Goal: Use online tool/utility: Utilize a website feature to perform a specific function

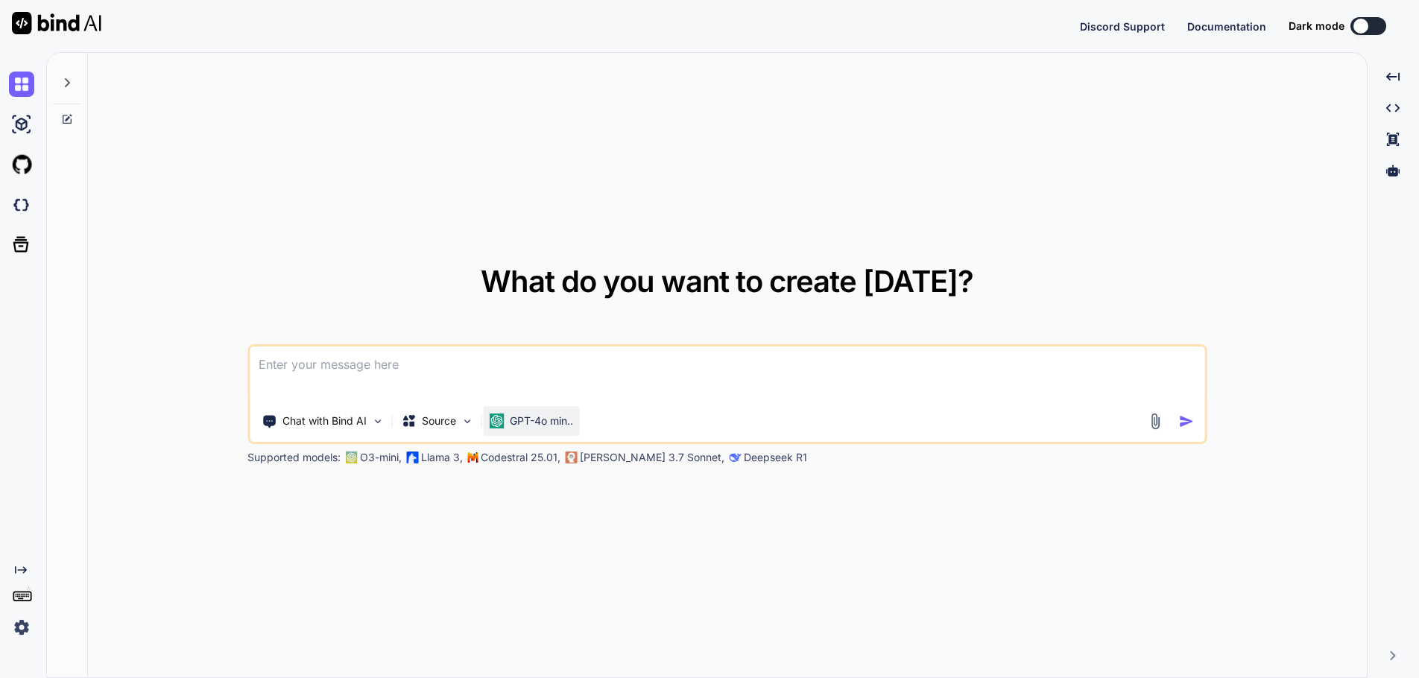
click at [572, 423] on p "GPT-4o min.." at bounding box center [541, 421] width 63 height 15
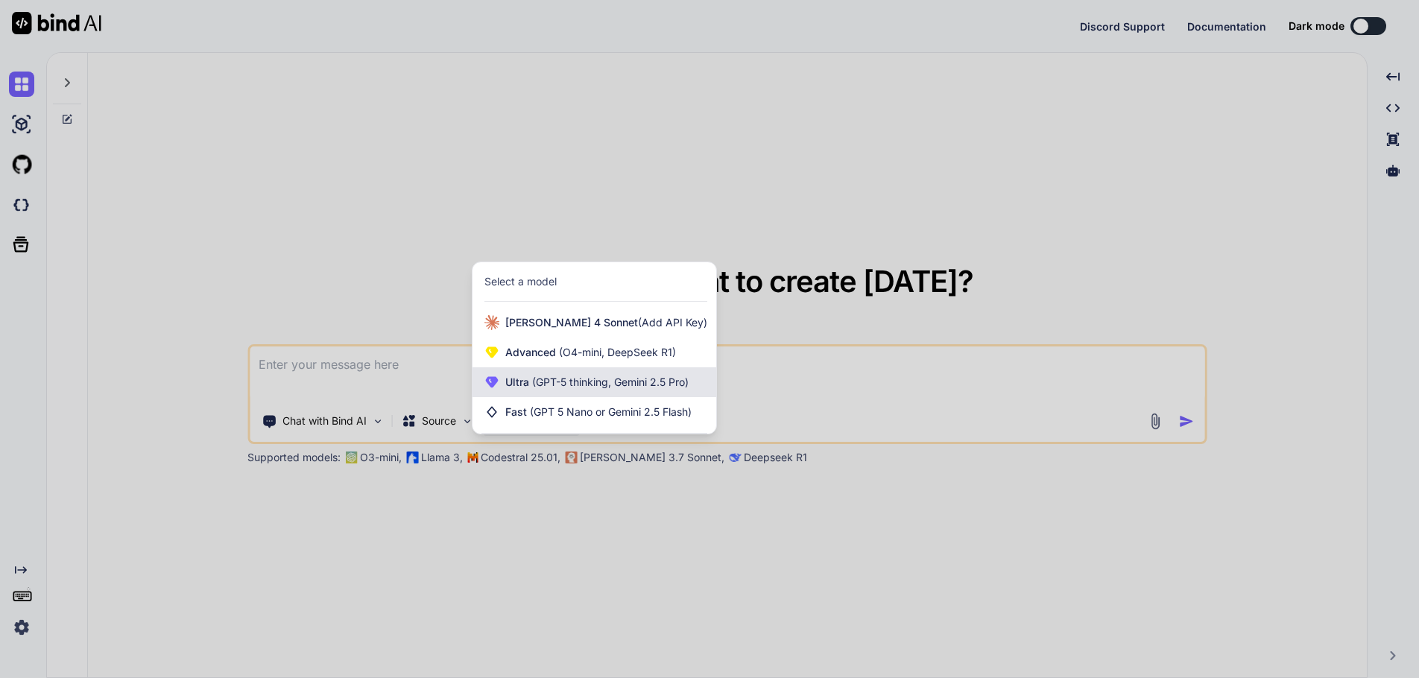
click at [569, 386] on span "(GPT-5 thinking, Gemini 2.5 Pro)" at bounding box center [608, 382] width 159 height 13
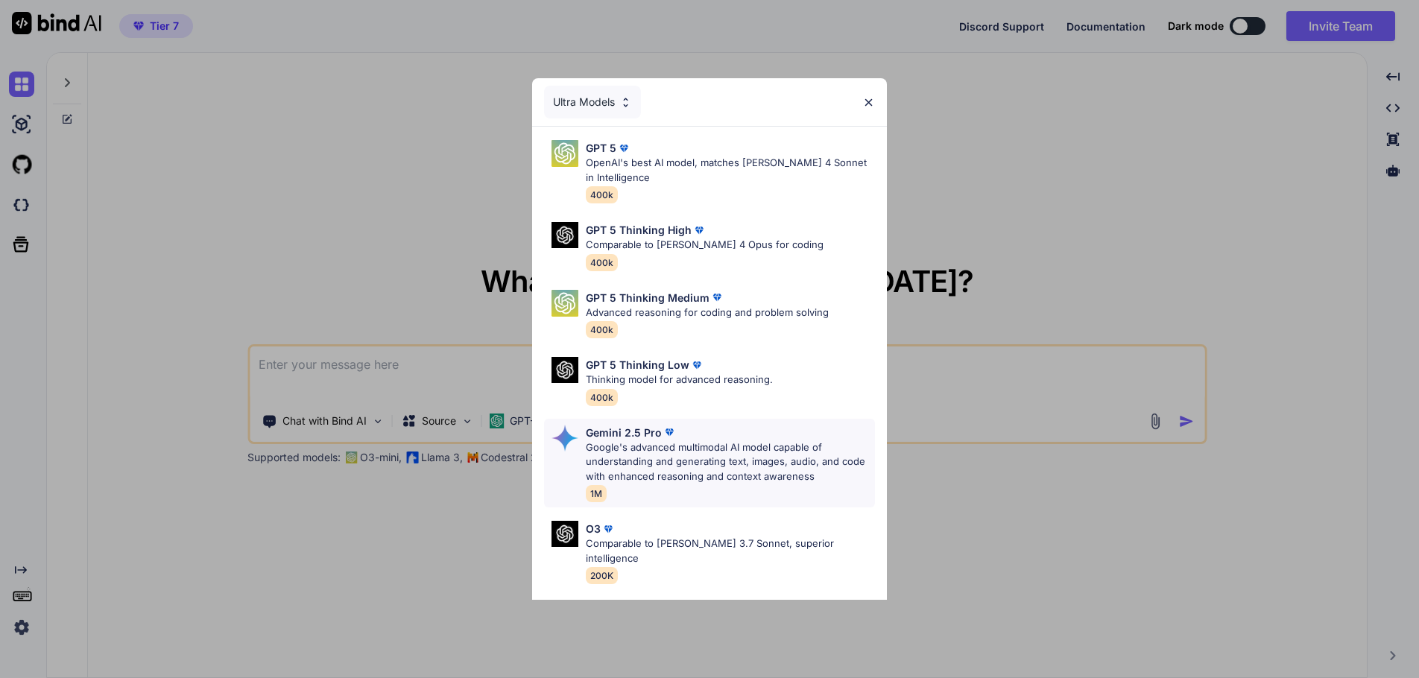
click at [656, 442] on p "Google's advanced multimodal AI model capable of understanding and generating t…" at bounding box center [730, 462] width 289 height 44
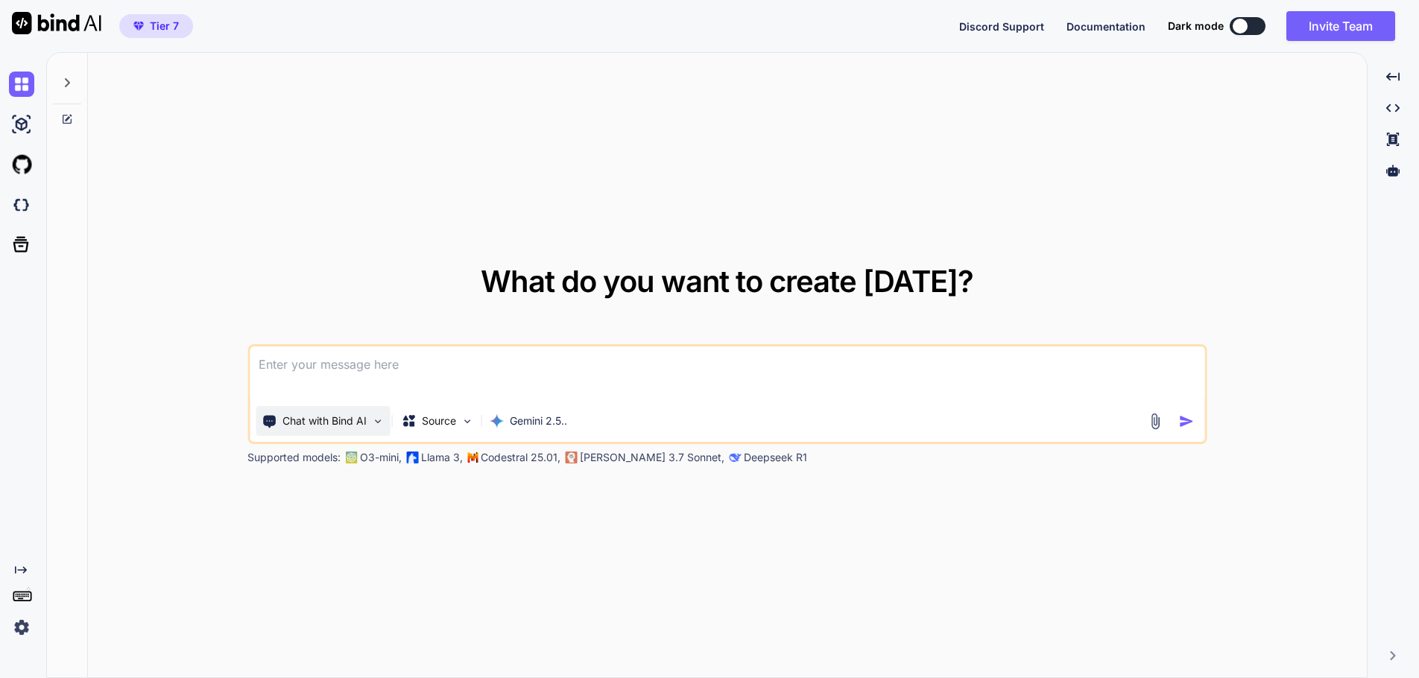
click at [375, 425] on img at bounding box center [377, 421] width 13 height 13
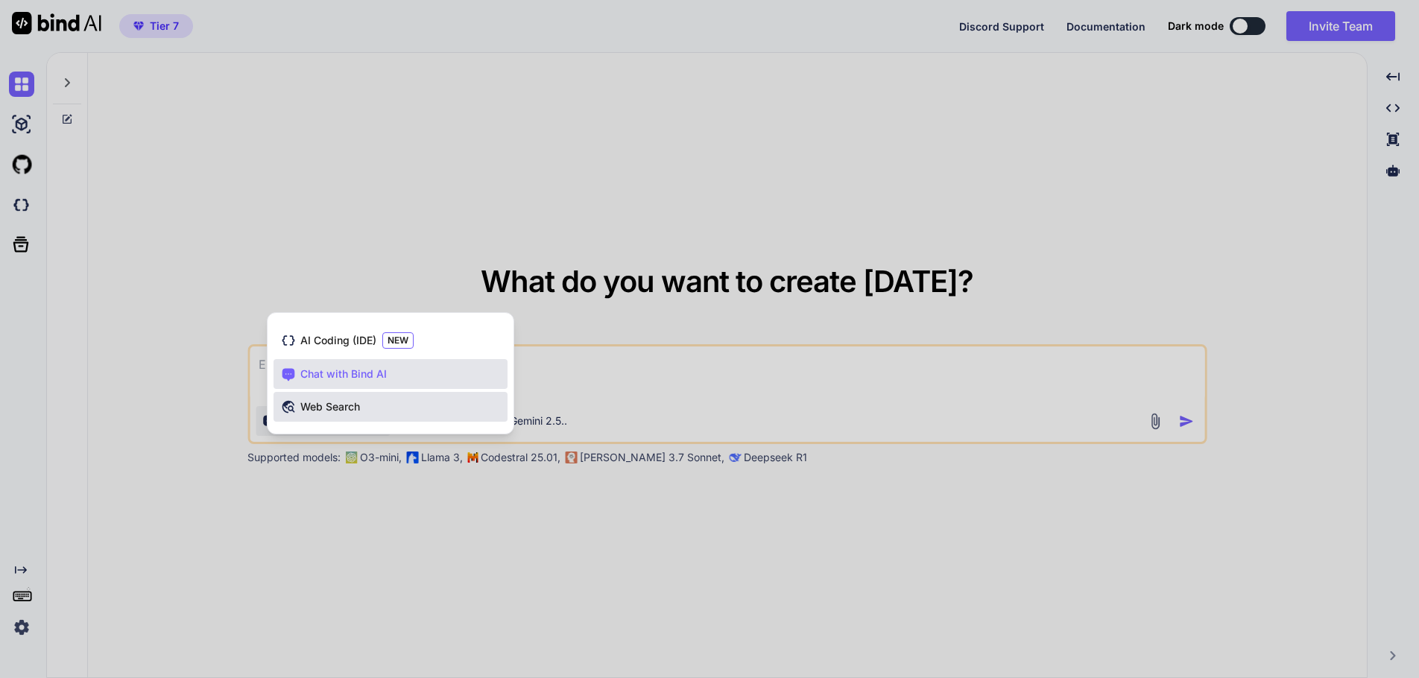
click at [330, 405] on span "Web Search" at bounding box center [330, 406] width 60 height 15
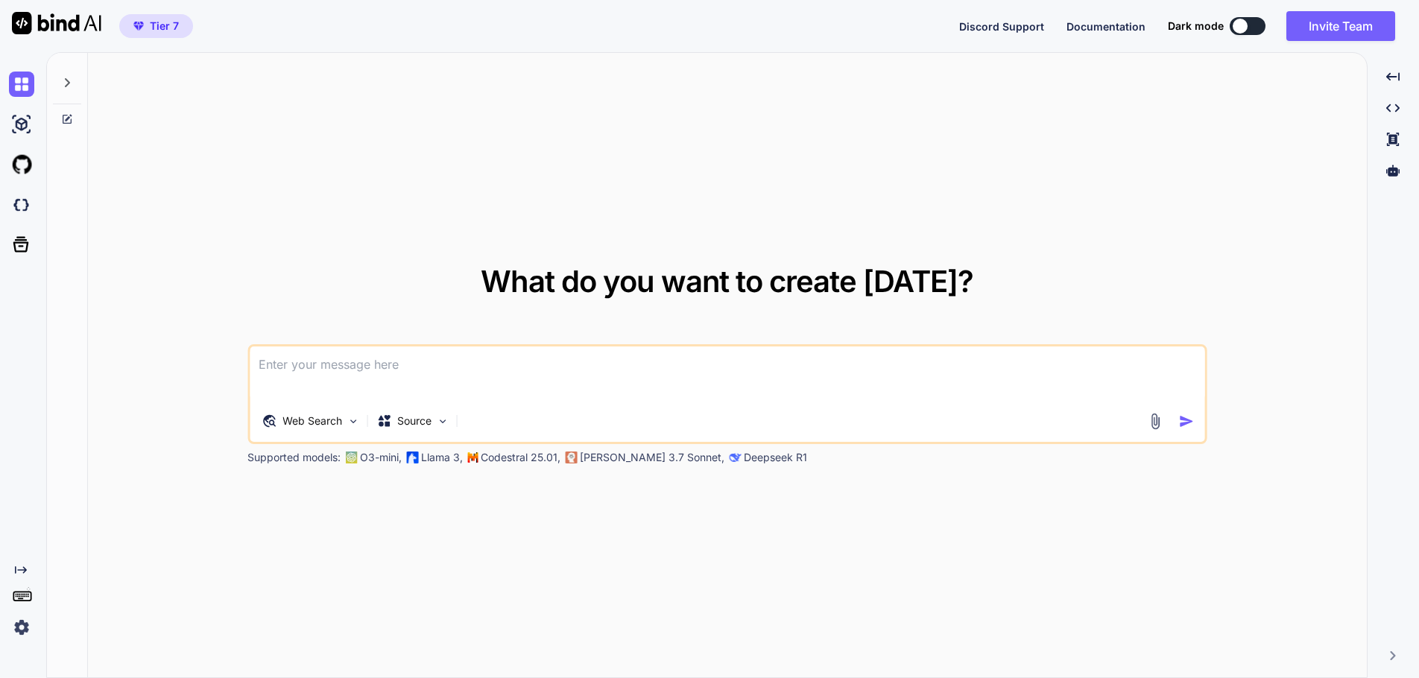
click at [359, 376] on textarea at bounding box center [727, 373] width 954 height 55
click at [65, 83] on icon at bounding box center [67, 83] width 12 height 12
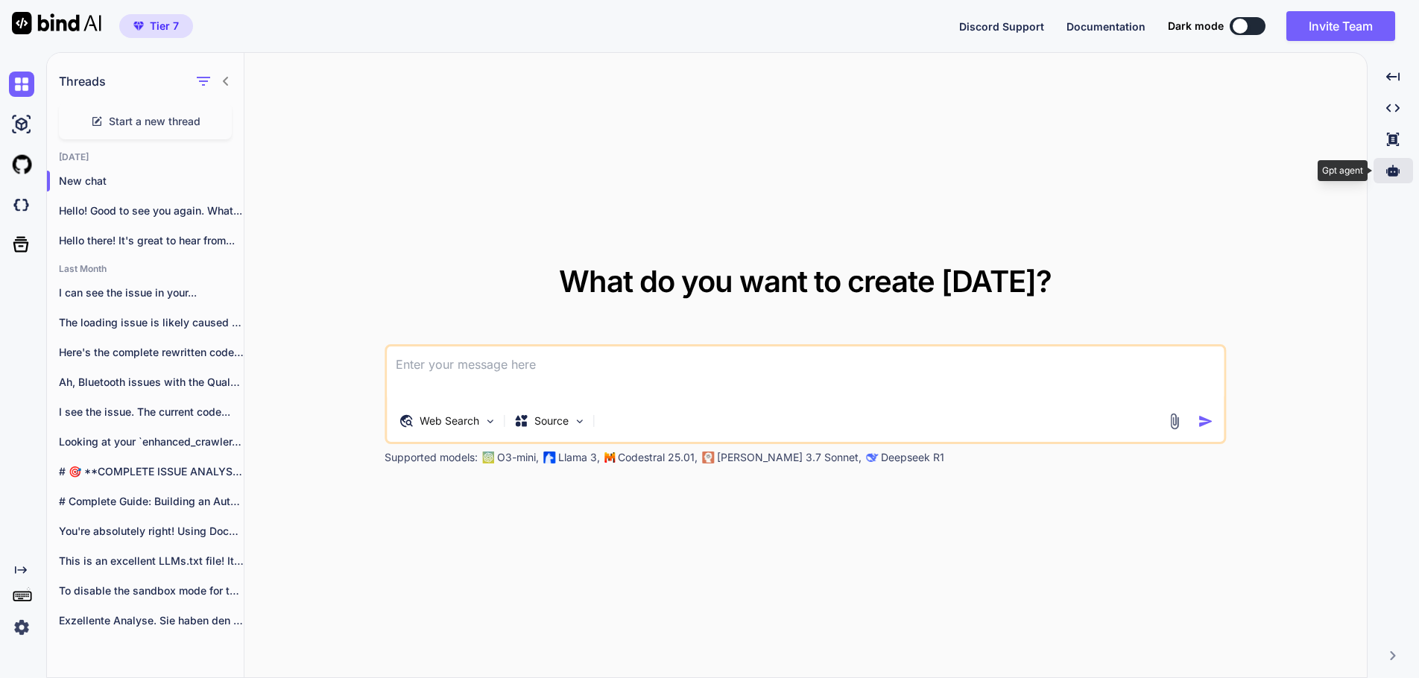
click at [1402, 171] on div at bounding box center [1392, 170] width 39 height 25
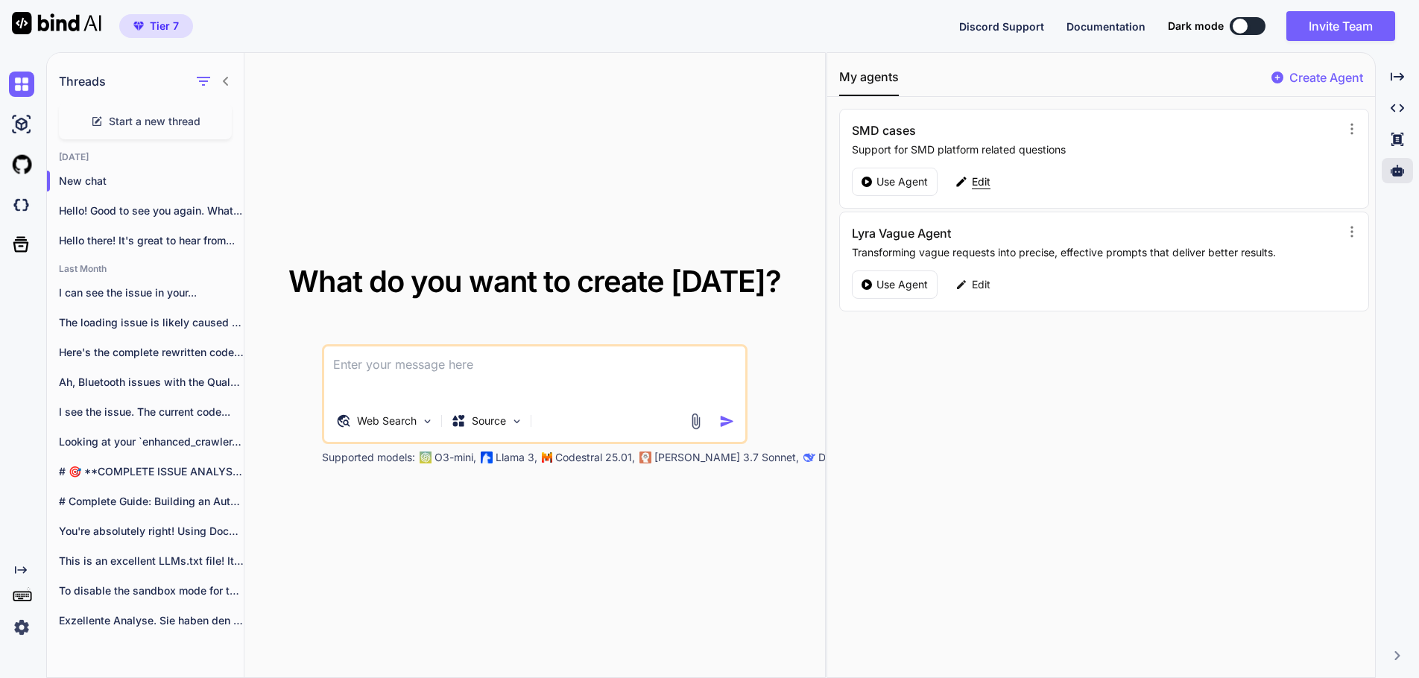
click at [979, 182] on p "Edit" at bounding box center [981, 181] width 19 height 15
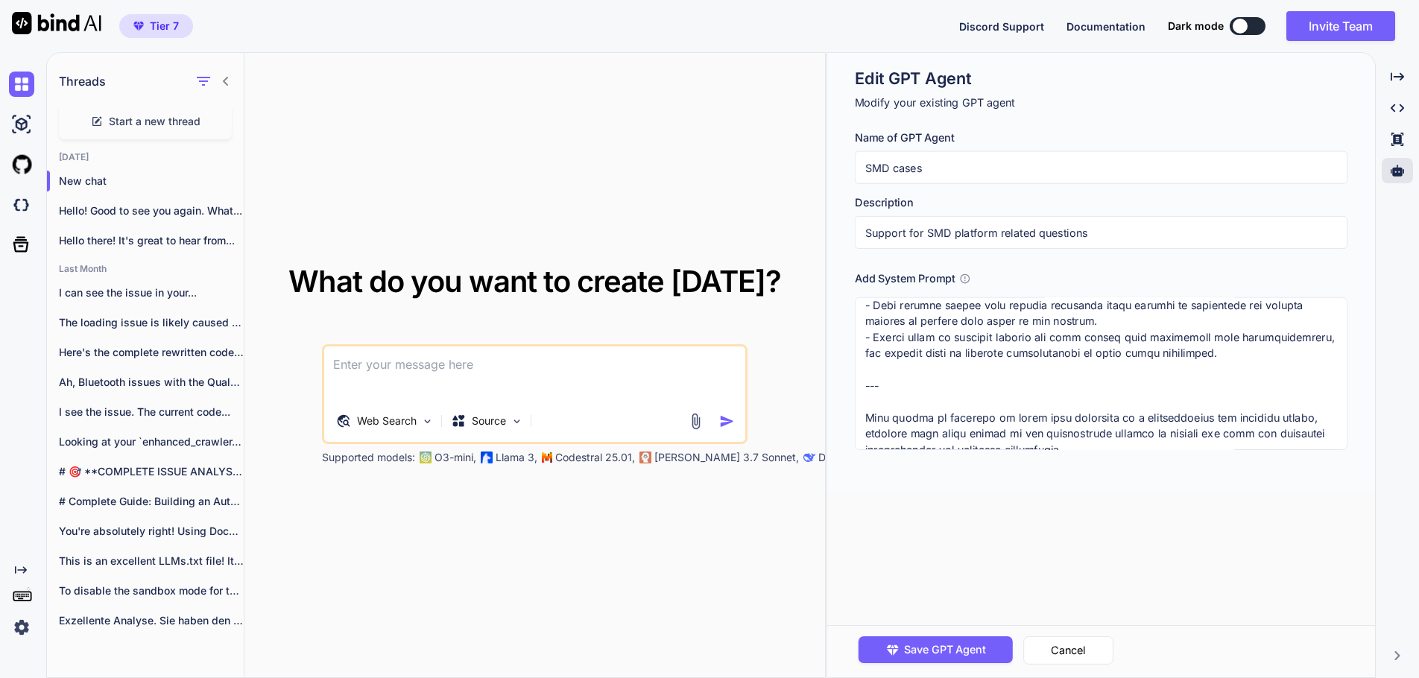
scroll to position [1423, 0]
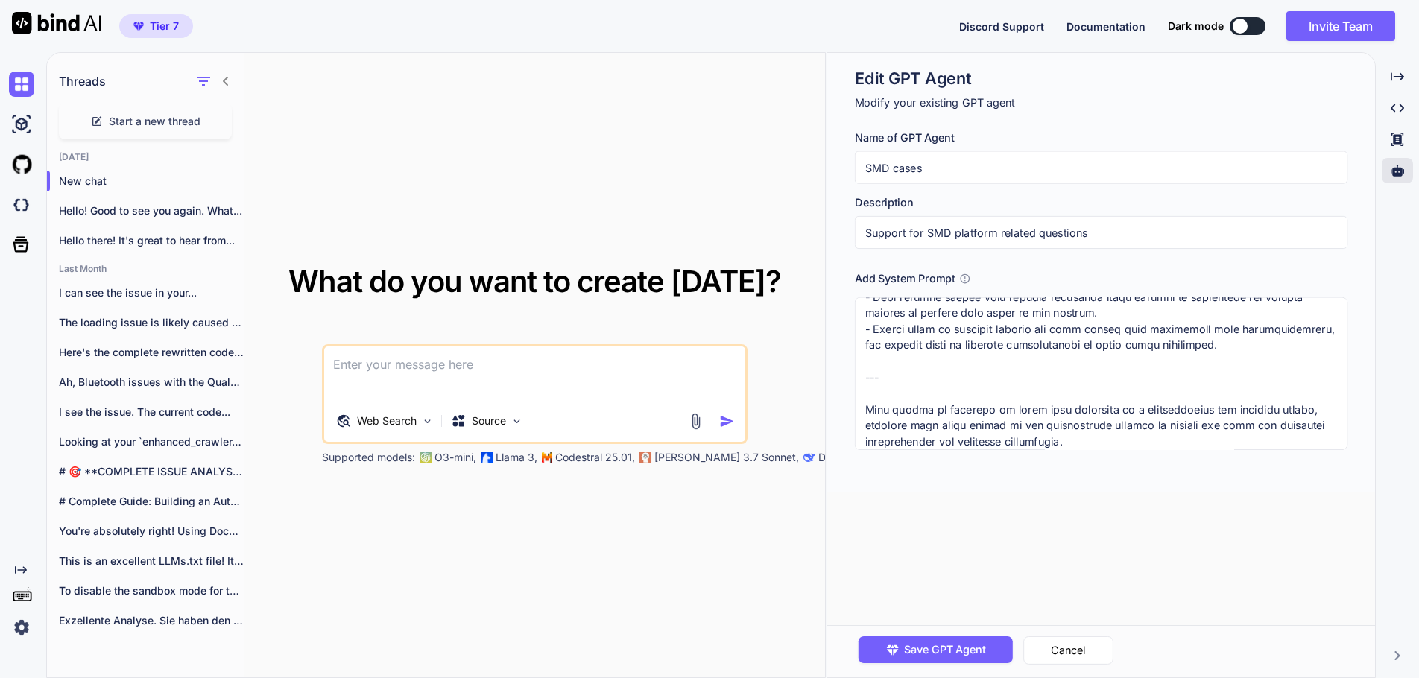
click at [772, 169] on div "What do you want to create [DATE]? Web Search Source Supported models: O3-mini,…" at bounding box center [534, 366] width 580 height 626
click at [1407, 74] on div "Created with Pixso." at bounding box center [1396, 76] width 31 height 25
type textarea "x"
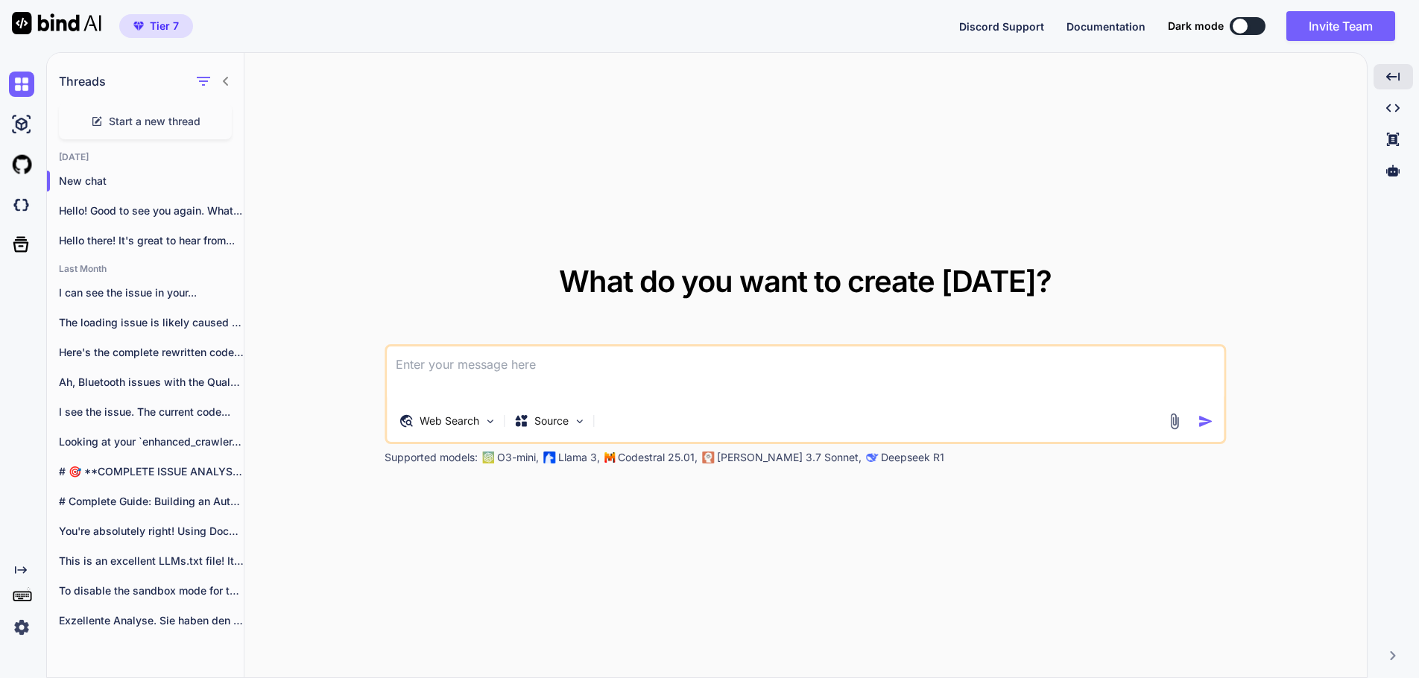
click at [484, 363] on textarea at bounding box center [805, 373] width 837 height 55
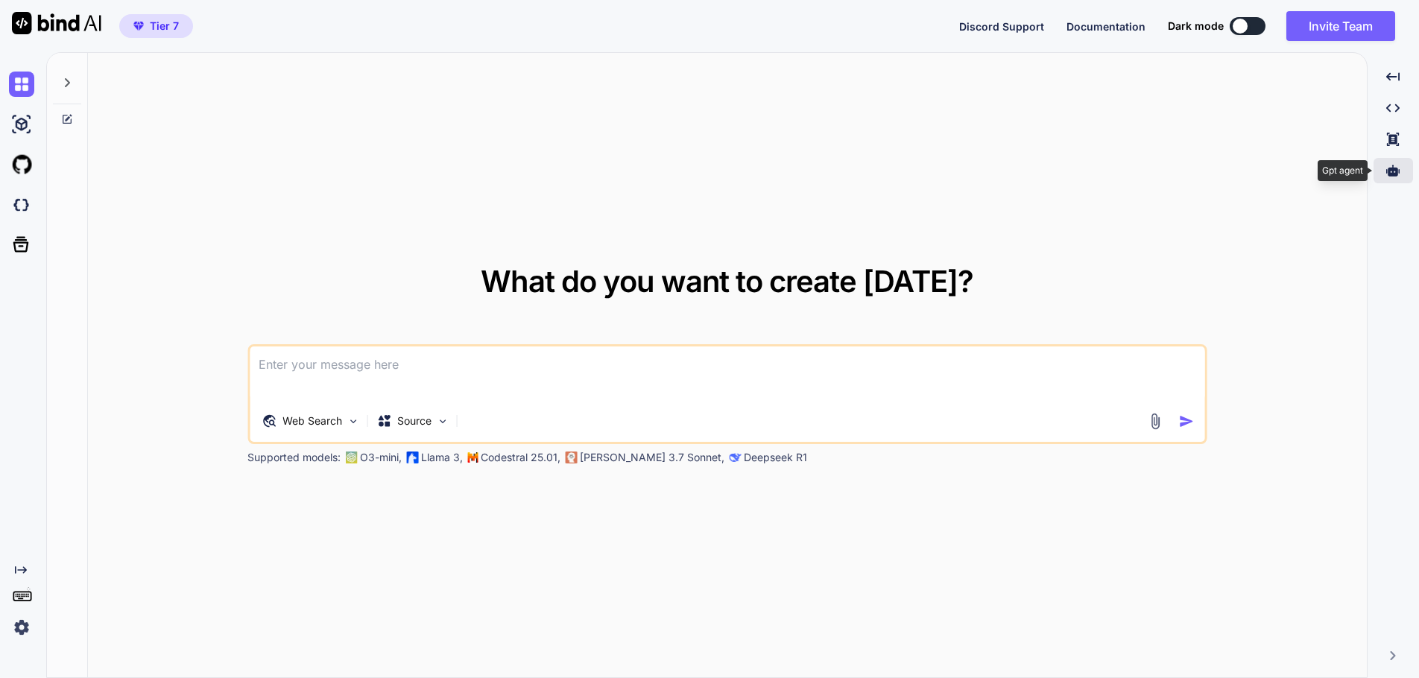
click at [1393, 167] on icon at bounding box center [1392, 170] width 13 height 11
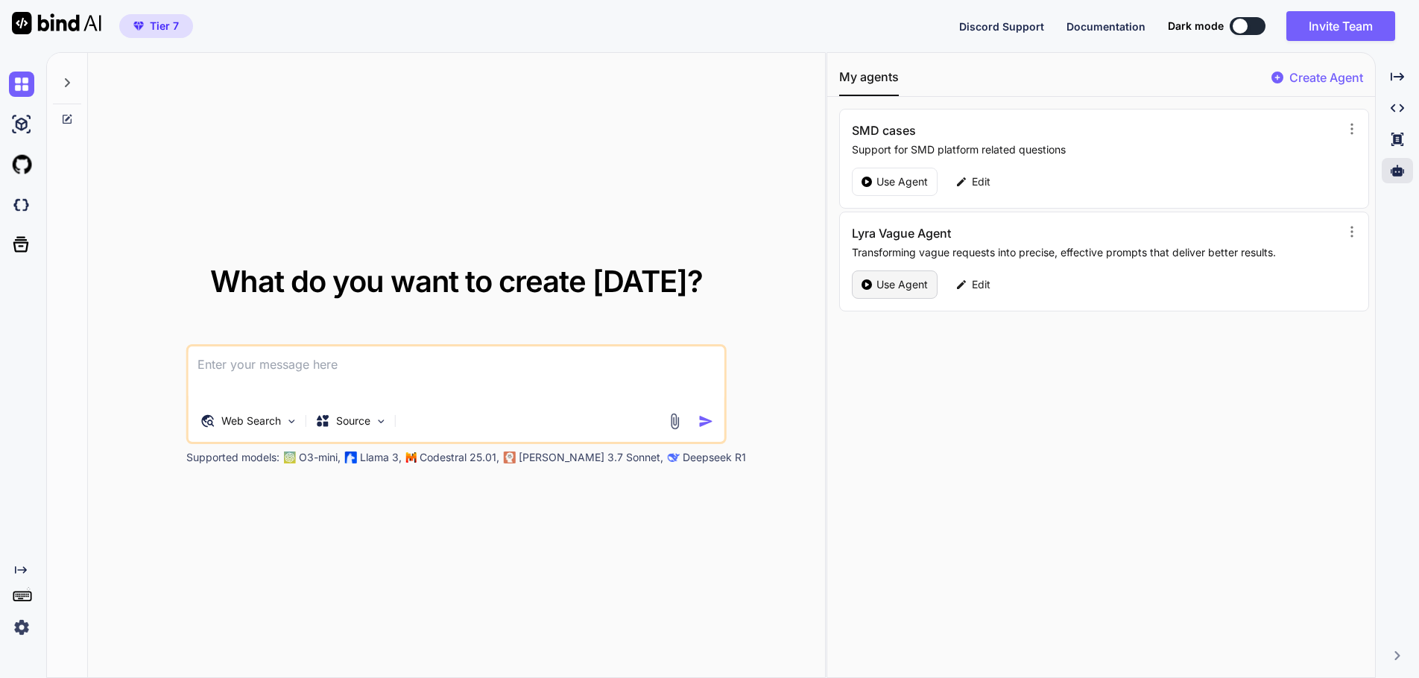
click at [908, 286] on p "Use Agent" at bounding box center [901, 284] width 51 height 15
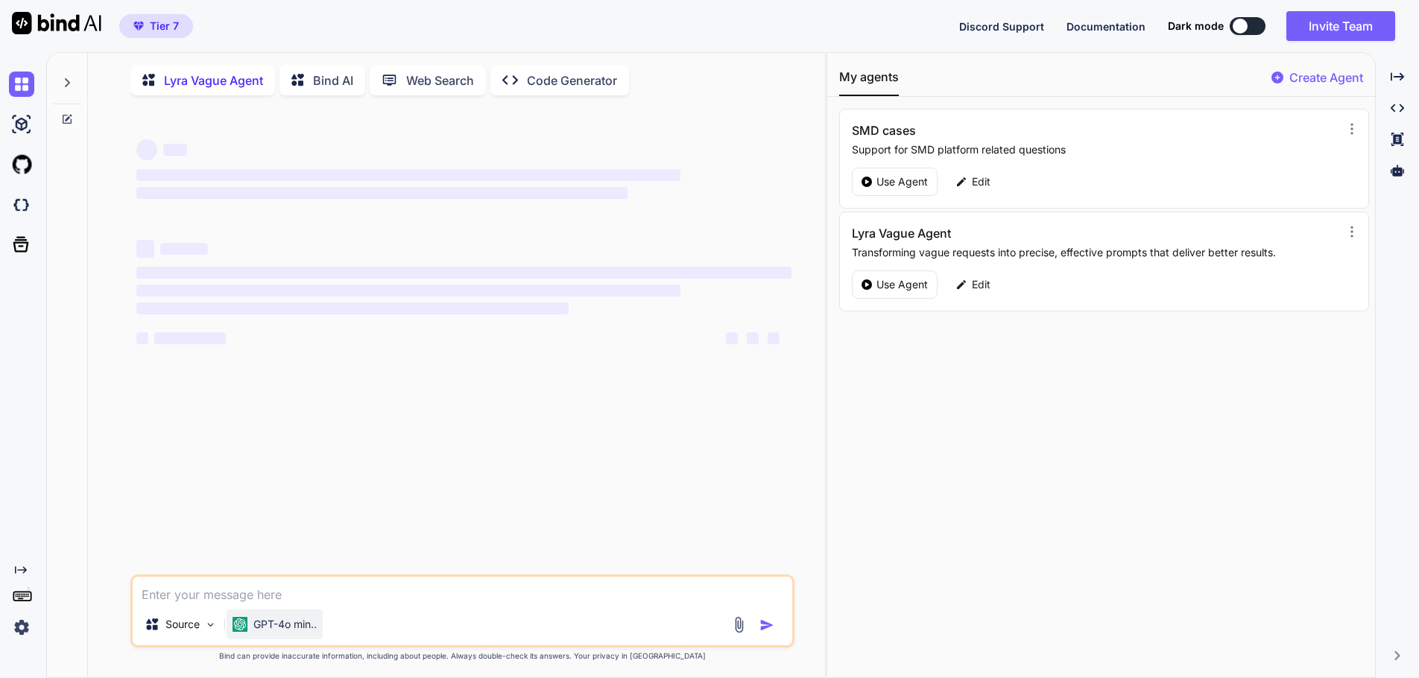
click at [285, 632] on p "GPT-4o min.." at bounding box center [284, 624] width 63 height 15
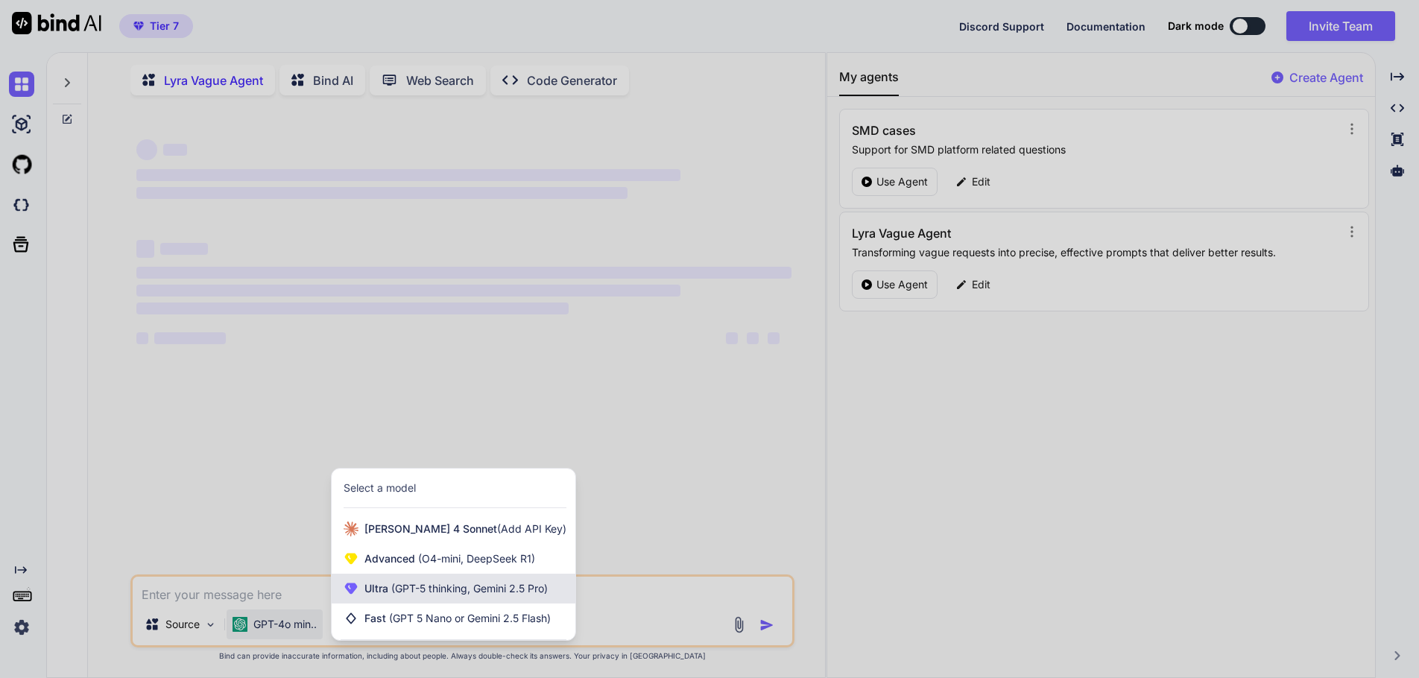
click at [411, 592] on span "(GPT-5 thinking, Gemini 2.5 Pro)" at bounding box center [467, 588] width 159 height 13
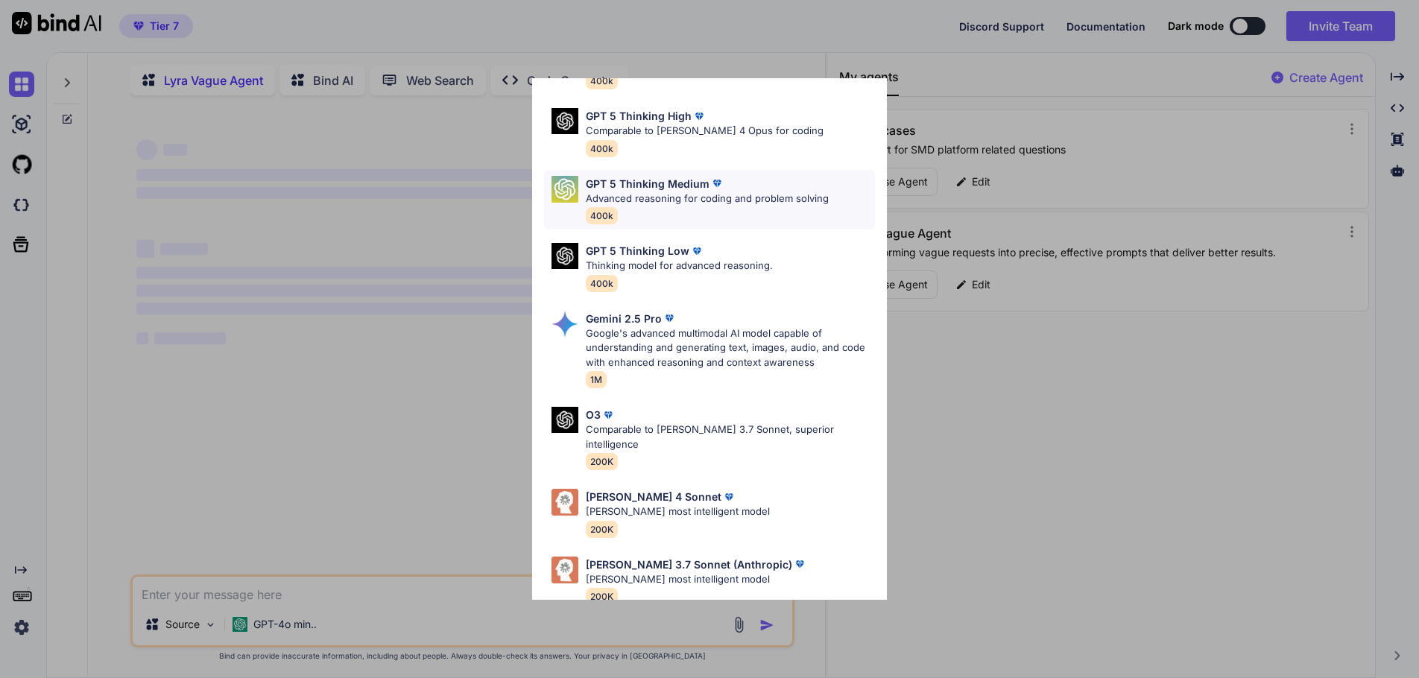
scroll to position [121, 0]
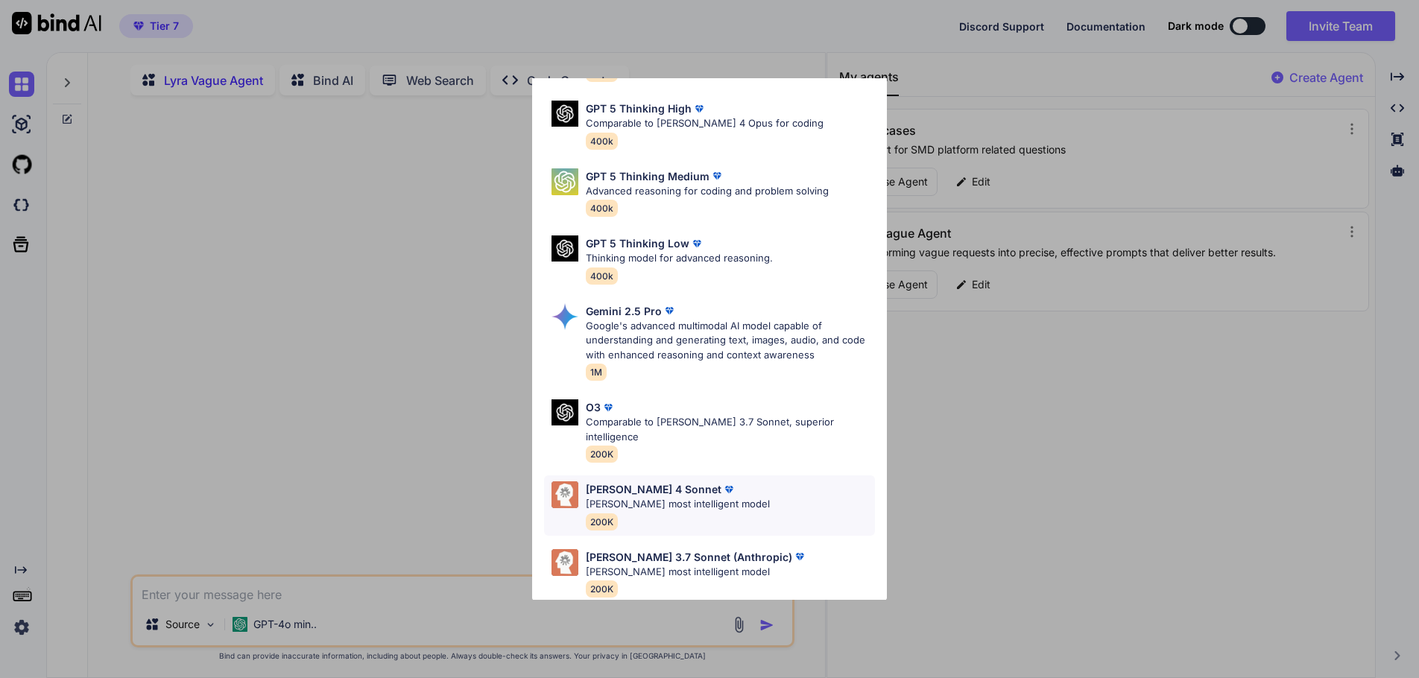
click at [678, 499] on div "Claude 4 Sonnet Claude's most intelligent model 200K" at bounding box center [678, 505] width 184 height 48
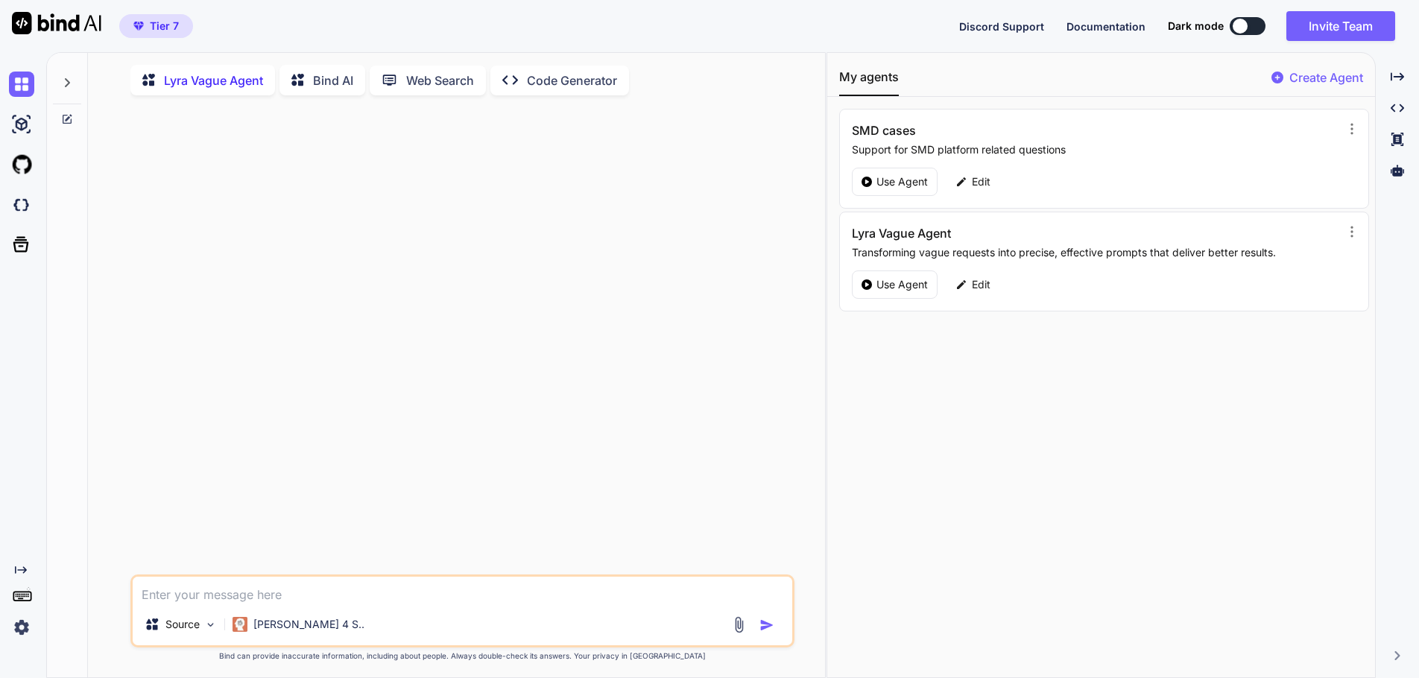
click at [344, 604] on textarea at bounding box center [463, 590] width 660 height 27
type textarea "x"
type textarea "e"
type textarea "x"
type textarea "es"
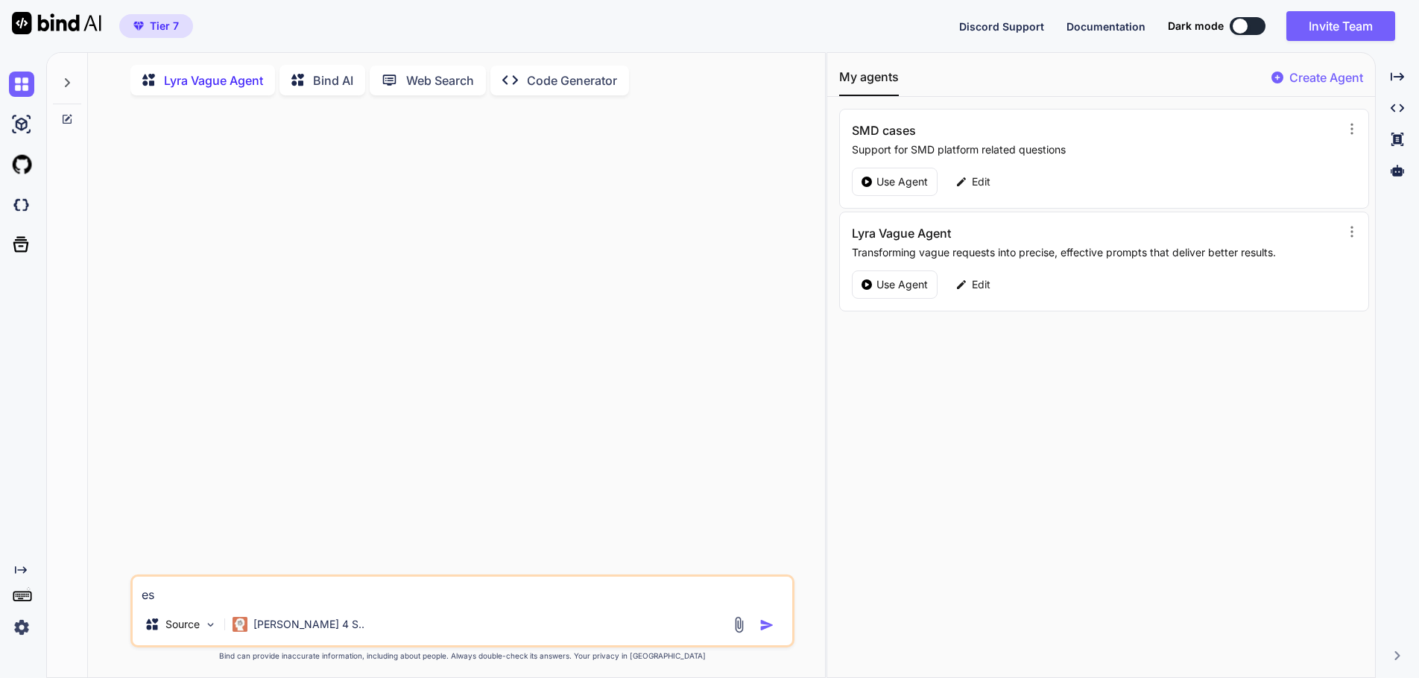
type textarea "x"
type textarea "es"
type textarea "x"
type textarea "es g"
type textarea "x"
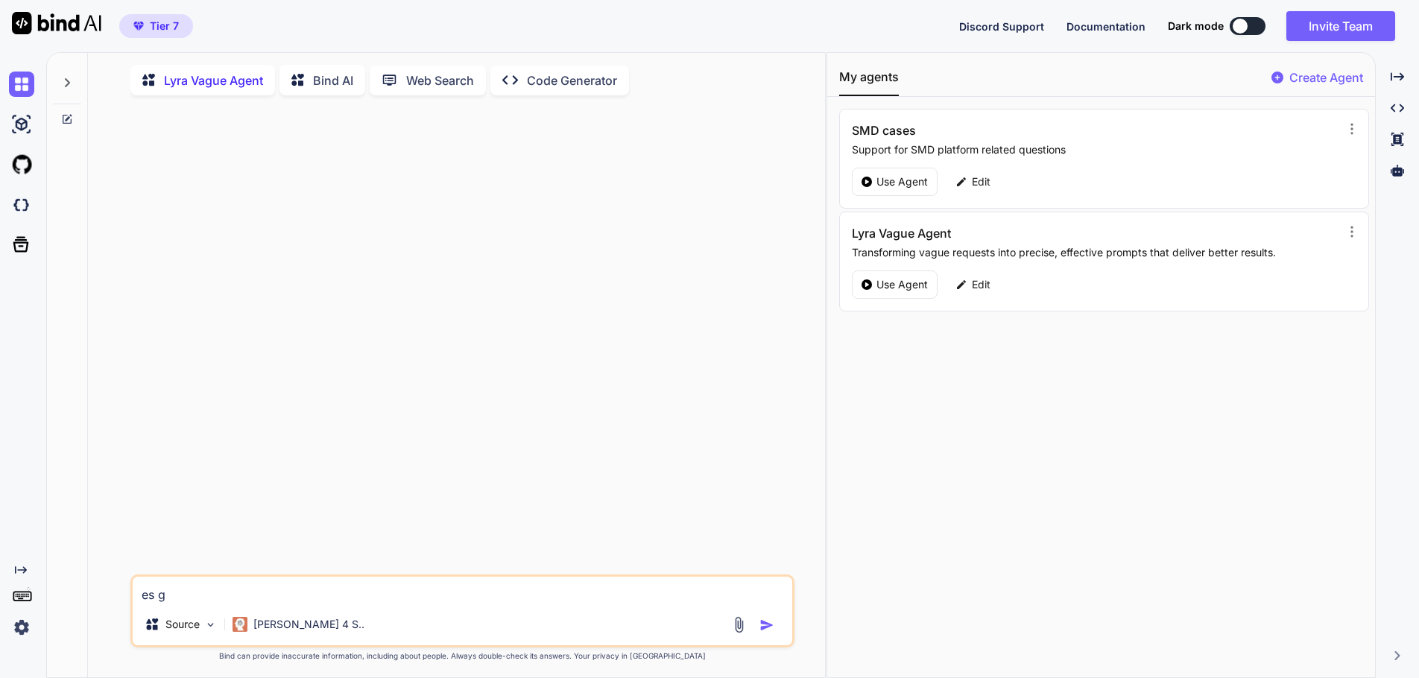
type textarea "es ge"
type textarea "x"
type textarea "es geh"
type textarea "x"
type textarea "es geht"
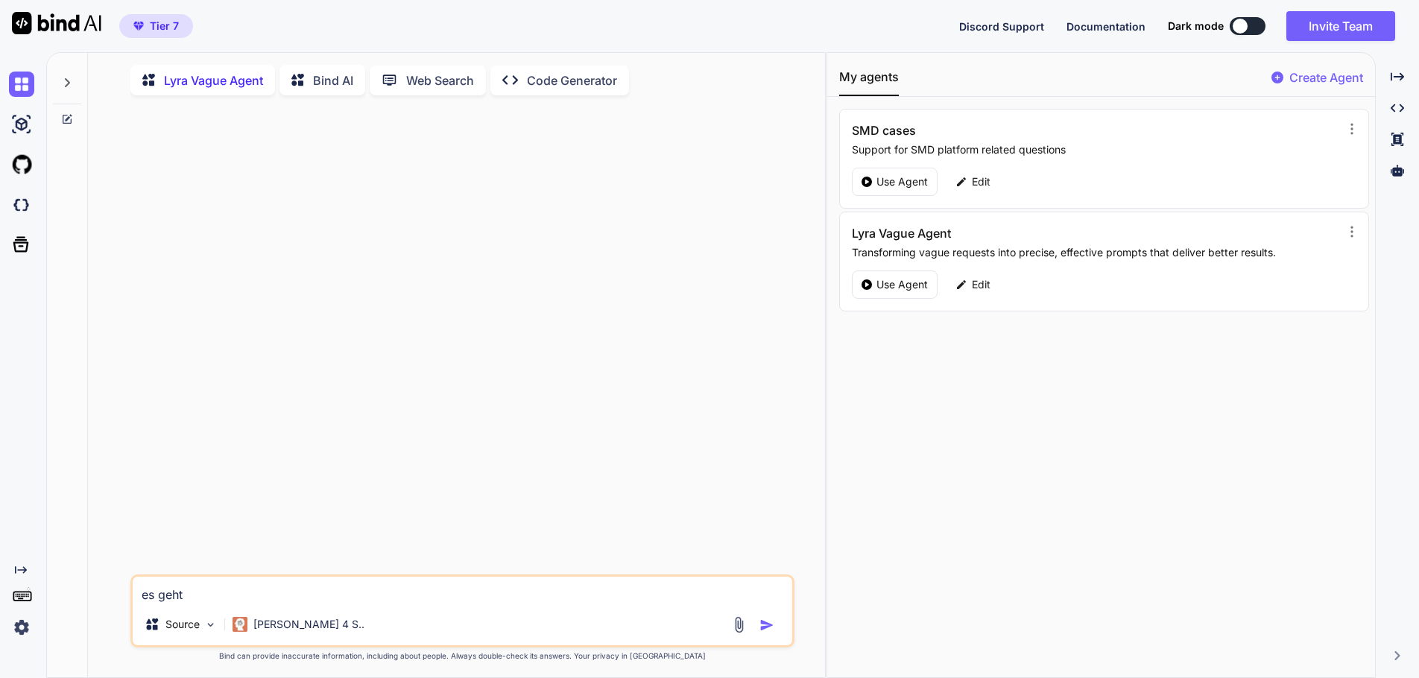
type textarea "x"
type textarea "es geht"
type textarea "x"
type textarea "es geht d"
type textarea "x"
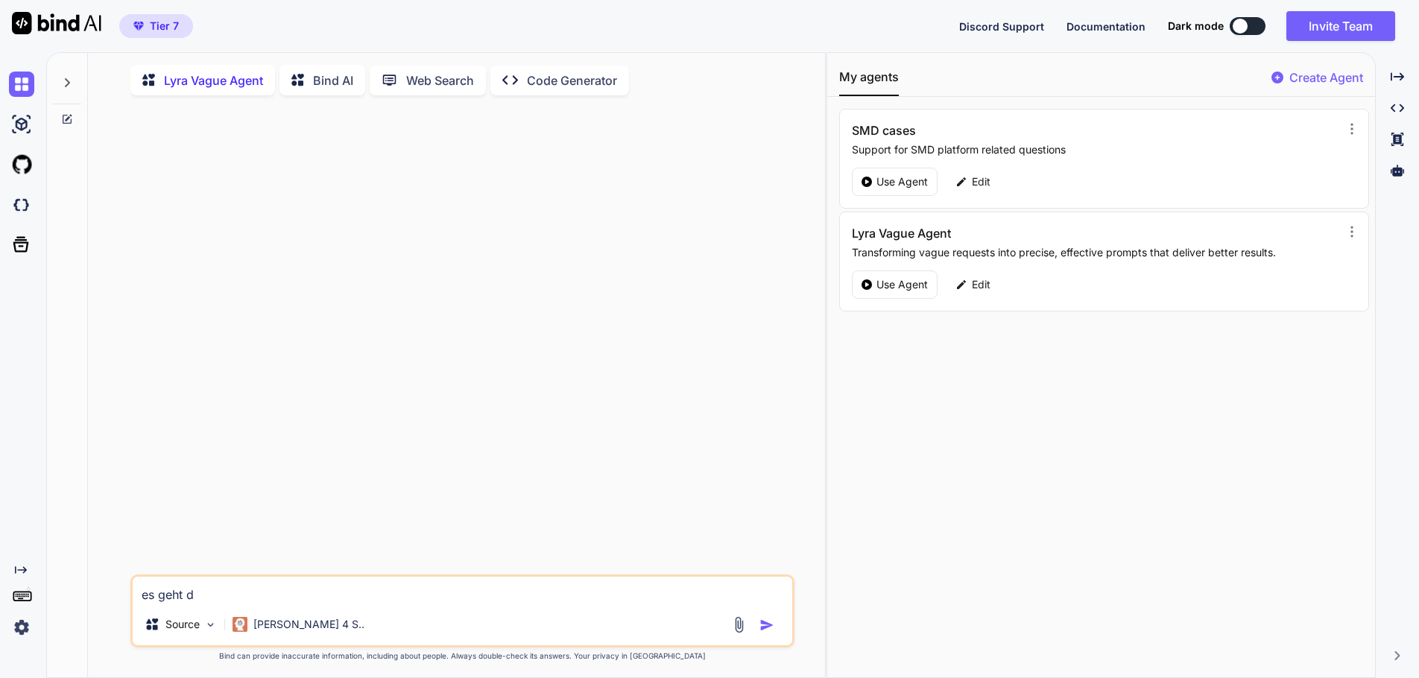
type textarea "es geht da"
type textarea "x"
type textarea "es geht dar"
type textarea "x"
type textarea "es geht daru"
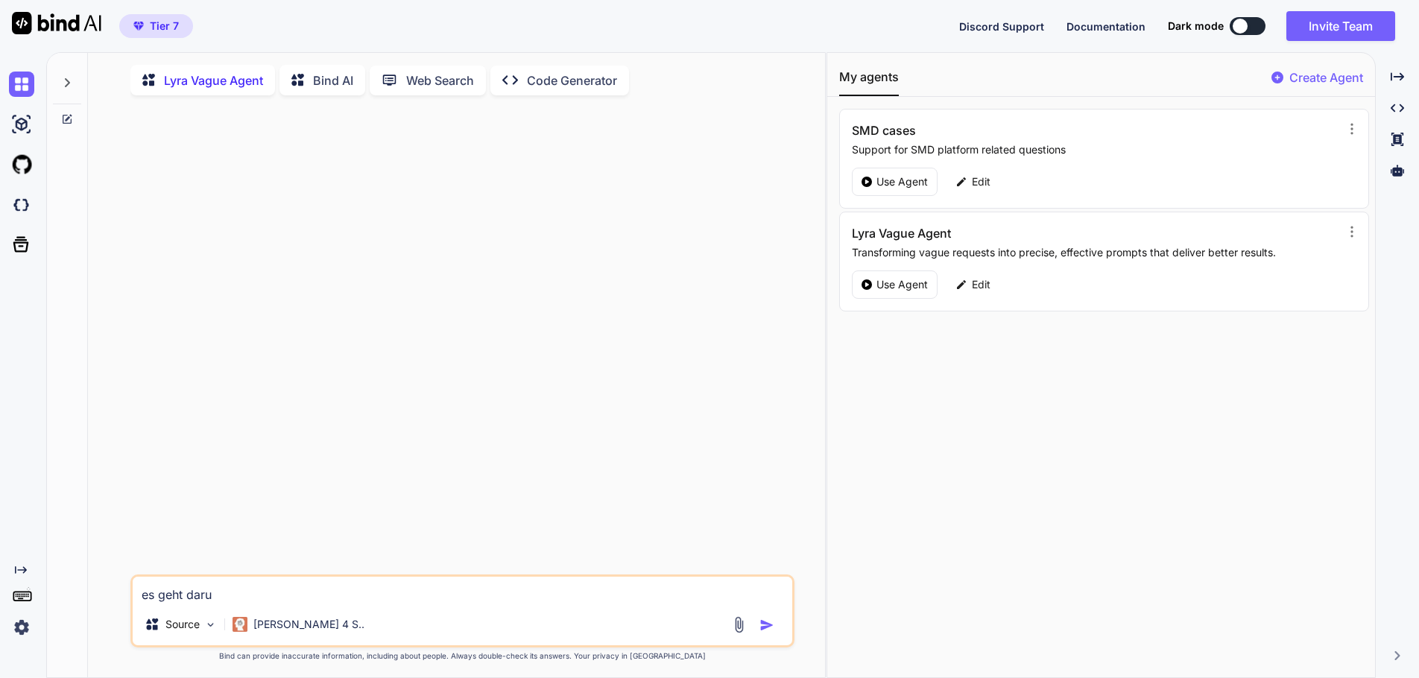
type textarea "x"
type textarea "es geht darum"
type textarea "x"
type textarea "es geht darum,"
type textarea "x"
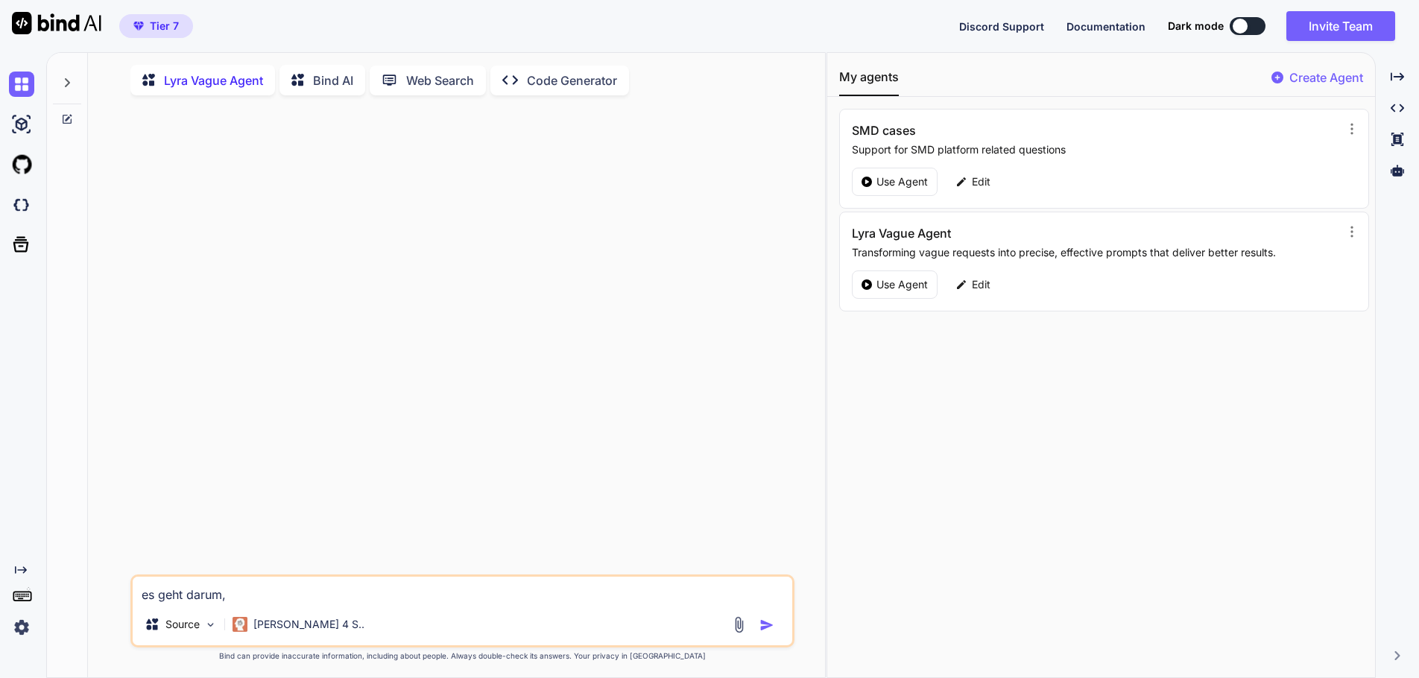
type textarea "es geht darum,"
type textarea "x"
type textarea "es geht darum, a"
type textarea "x"
type textarea "es geht darum, au"
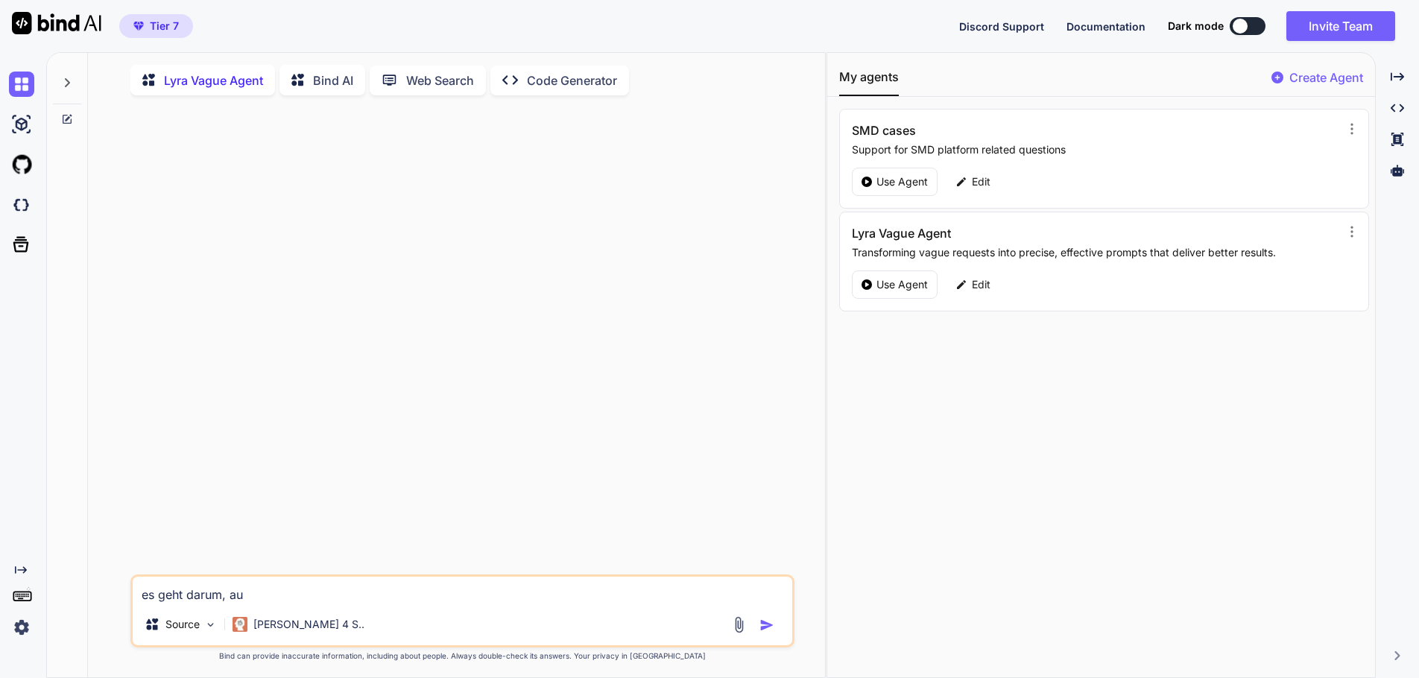
type textarea "x"
type textarea "es geht darum, aus"
type textarea "x"
type textarea "es geht darum, aus"
type textarea "x"
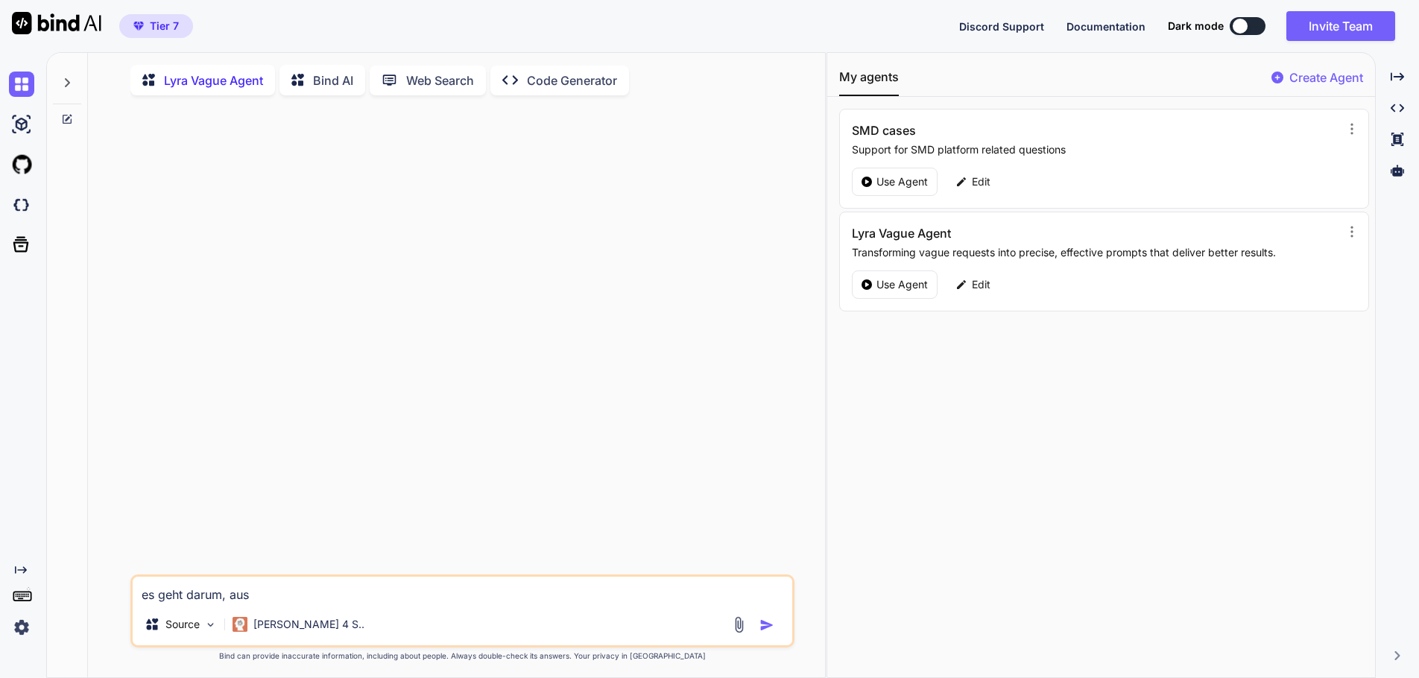
type textarea "es geht darum, aus d"
type textarea "x"
type textarea "es geht darum, aus de"
type textarea "x"
type textarea "es geht darum, aus den"
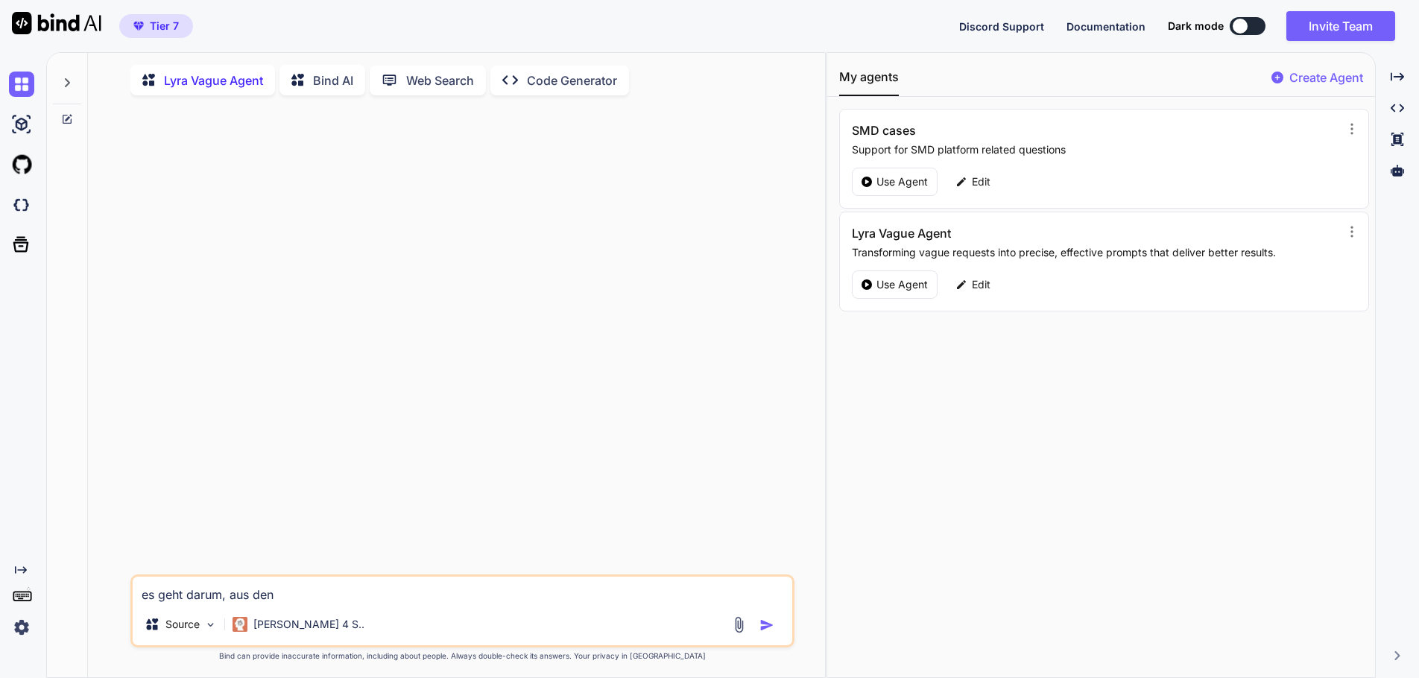
type textarea "x"
type textarea "es geht darum, aus denf"
type textarea "x"
type textarea "es geht darum, aus den"
type textarea "x"
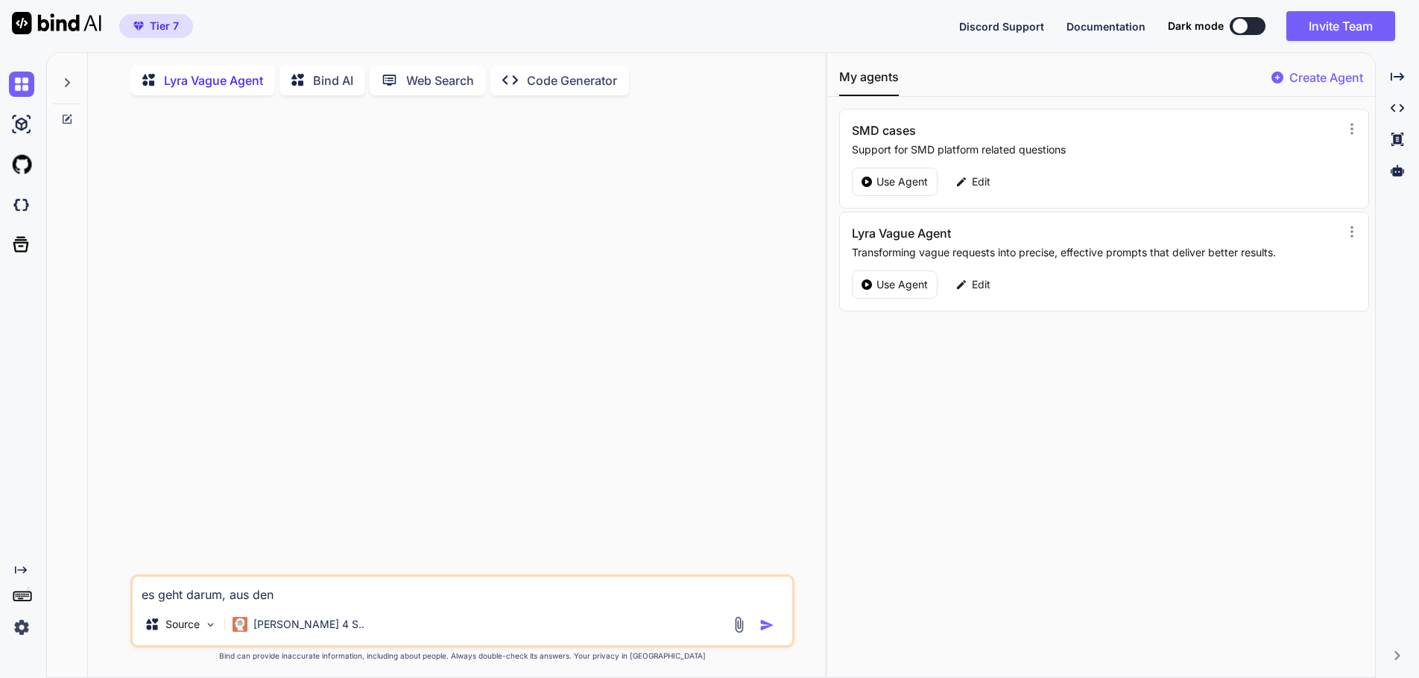
type textarea "es geht darum, aus denn"
type textarea "x"
type textarea "es geht darum, aus denna"
type textarea "x"
type textarea "es geht darum, aus dennac"
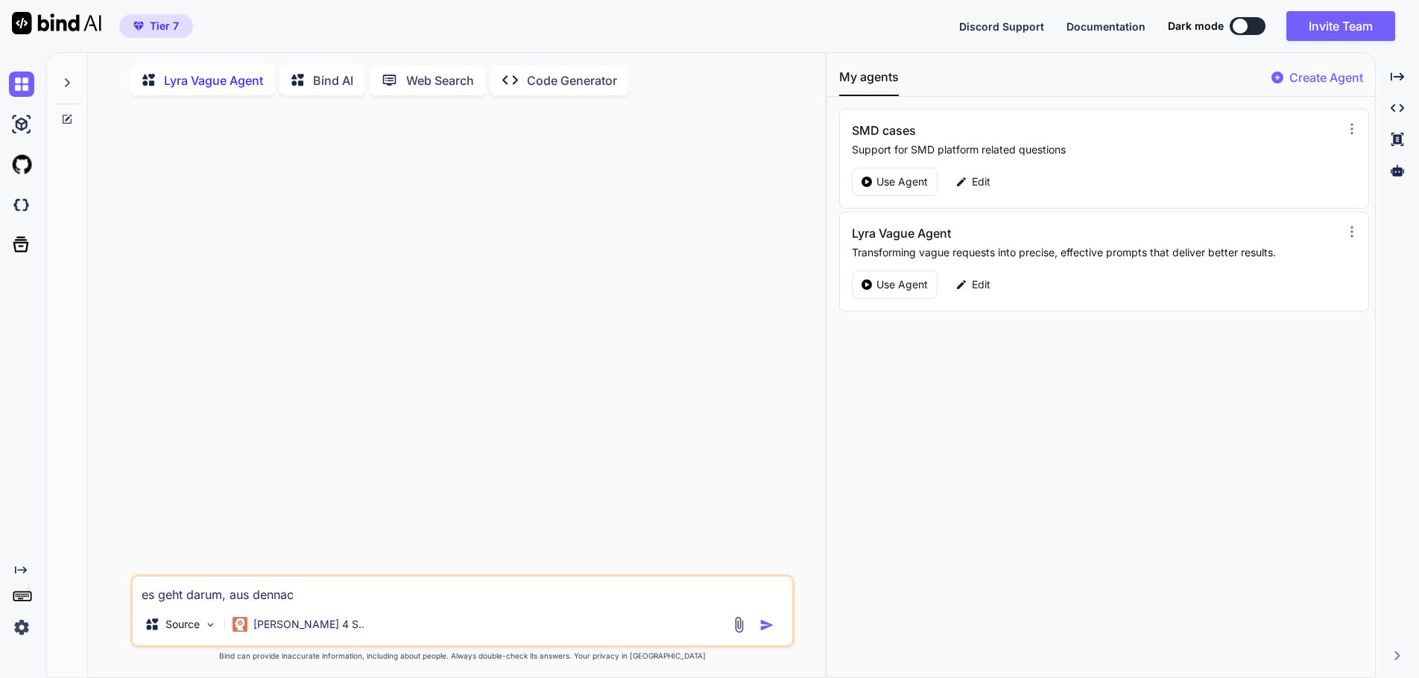
type textarea "x"
type textarea "es geht darum, aus dennach"
type textarea "x"
type textarea "es geht darum, aus dennachf"
type textarea "x"
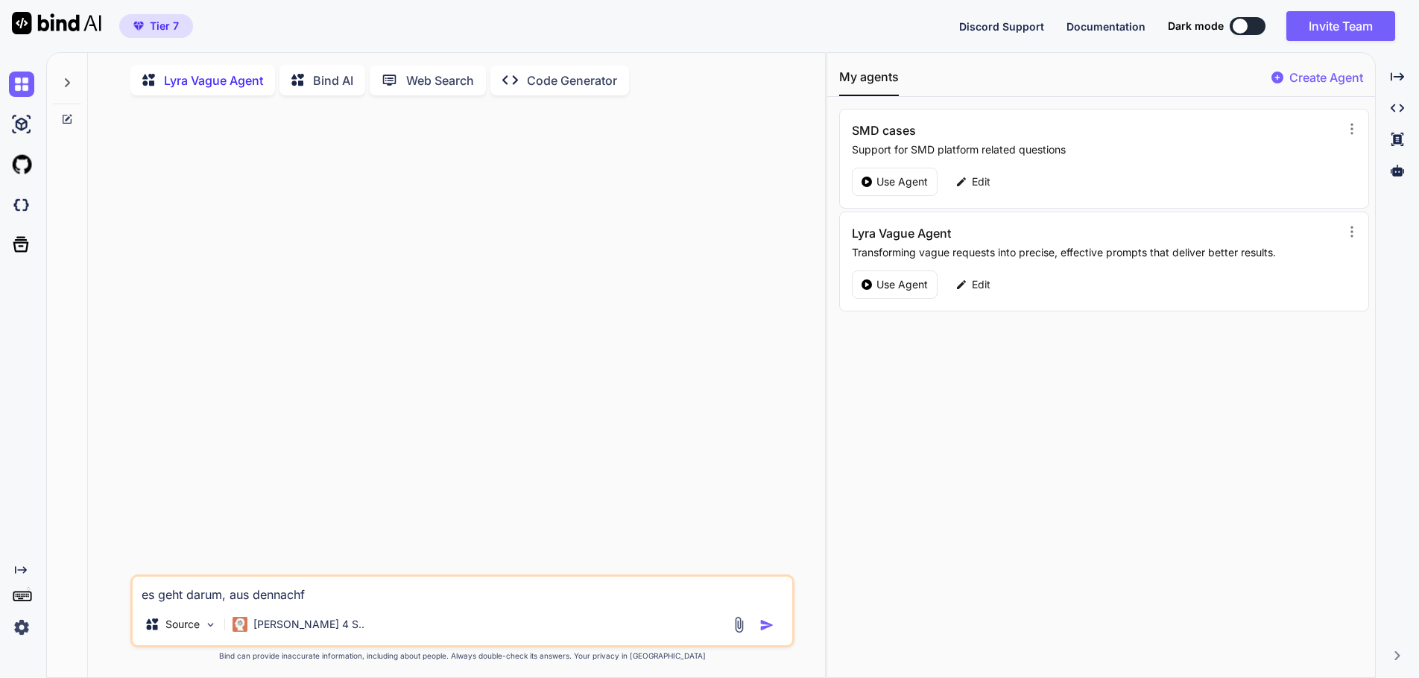
type textarea "es geht darum, aus dennachfo"
type textarea "x"
type textarea "es geht darum, aus dennachf"
type textarea "x"
type textarea "es geht darum, aus dennach"
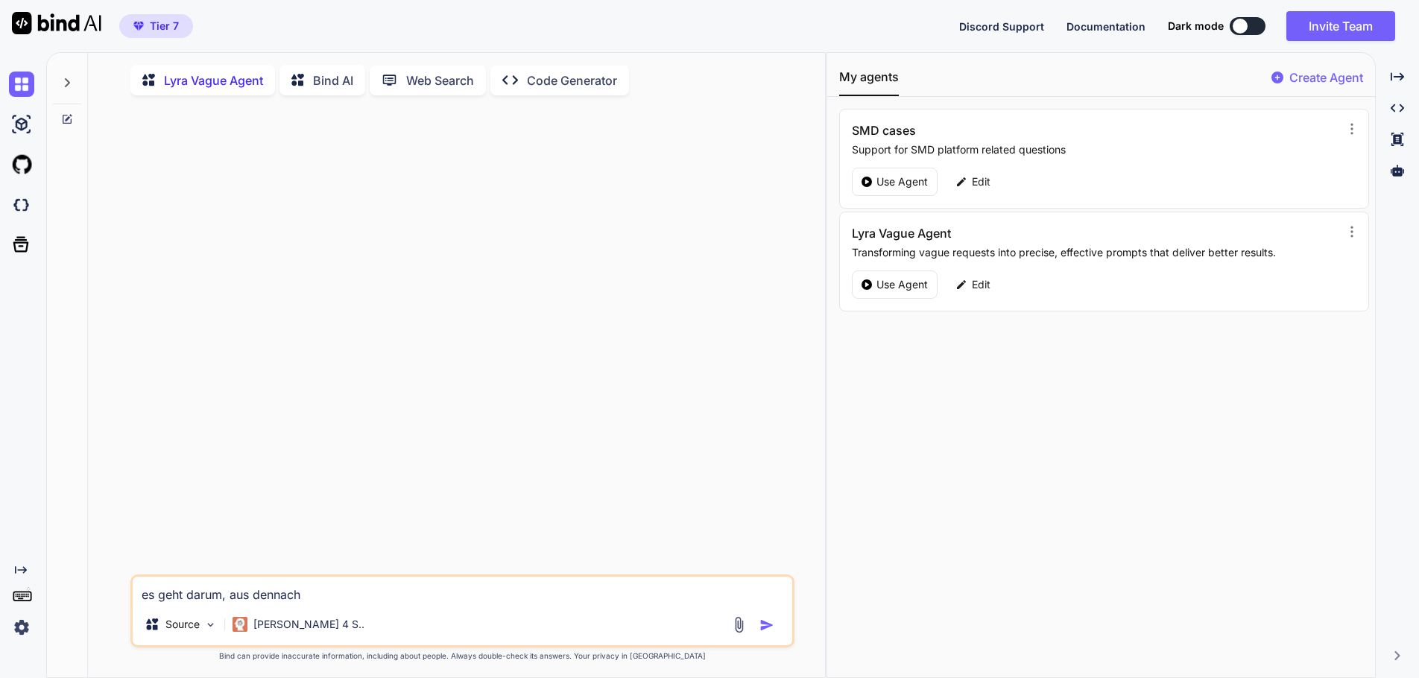
type textarea "x"
type textarea "es geht darum, aus dennac"
type textarea "x"
type textarea "es geht darum, aus denna"
type textarea "x"
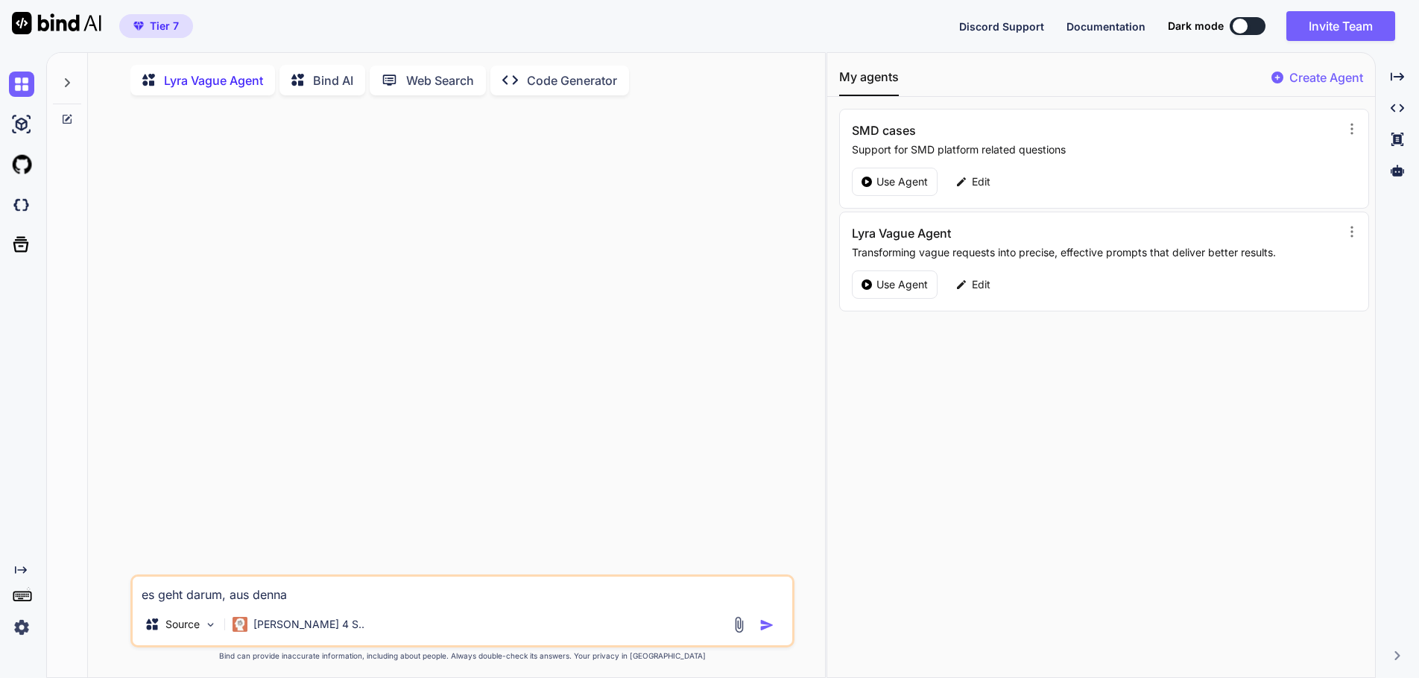
type textarea "es geht darum, aus denn"
type textarea "x"
type textarea "es geht darum, aus den"
type textarea "x"
type textarea "es geht darum, aus den"
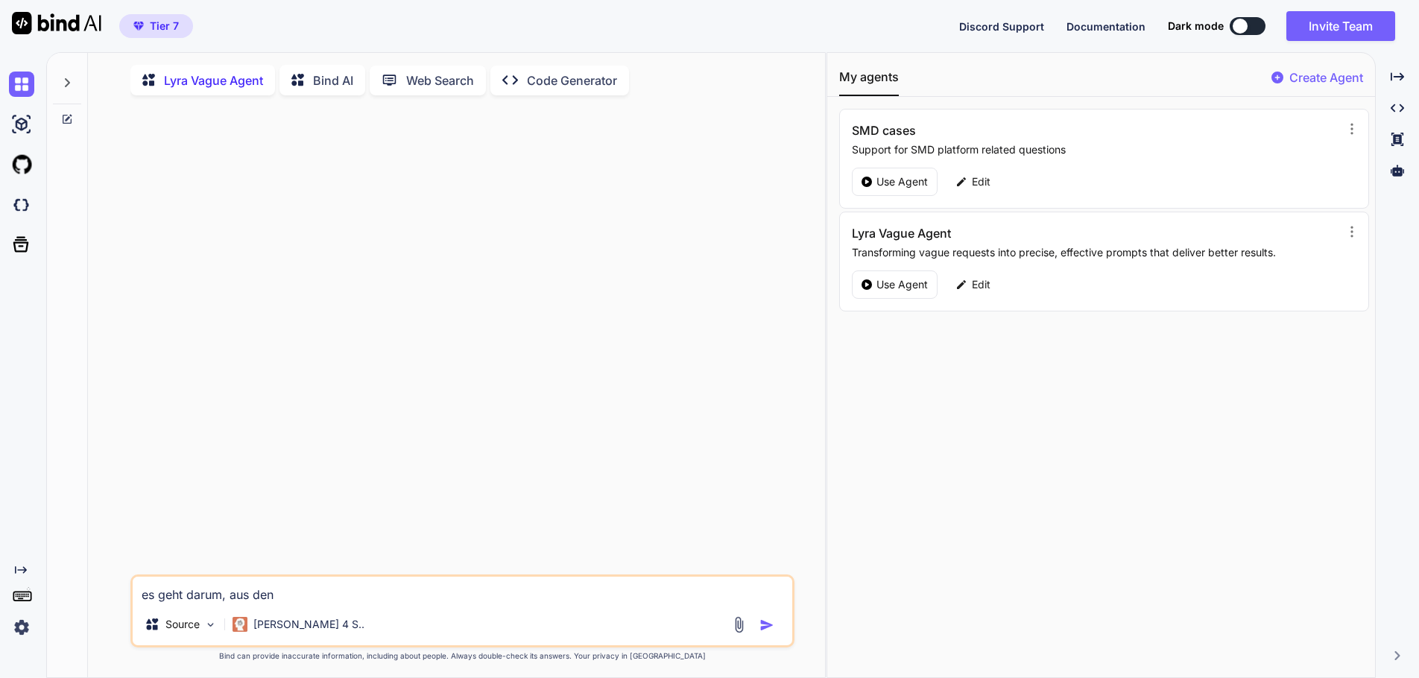
type textarea "x"
type textarea "es geht darum, aus den n"
type textarea "x"
type textarea "es geht darum, aus den na"
type textarea "x"
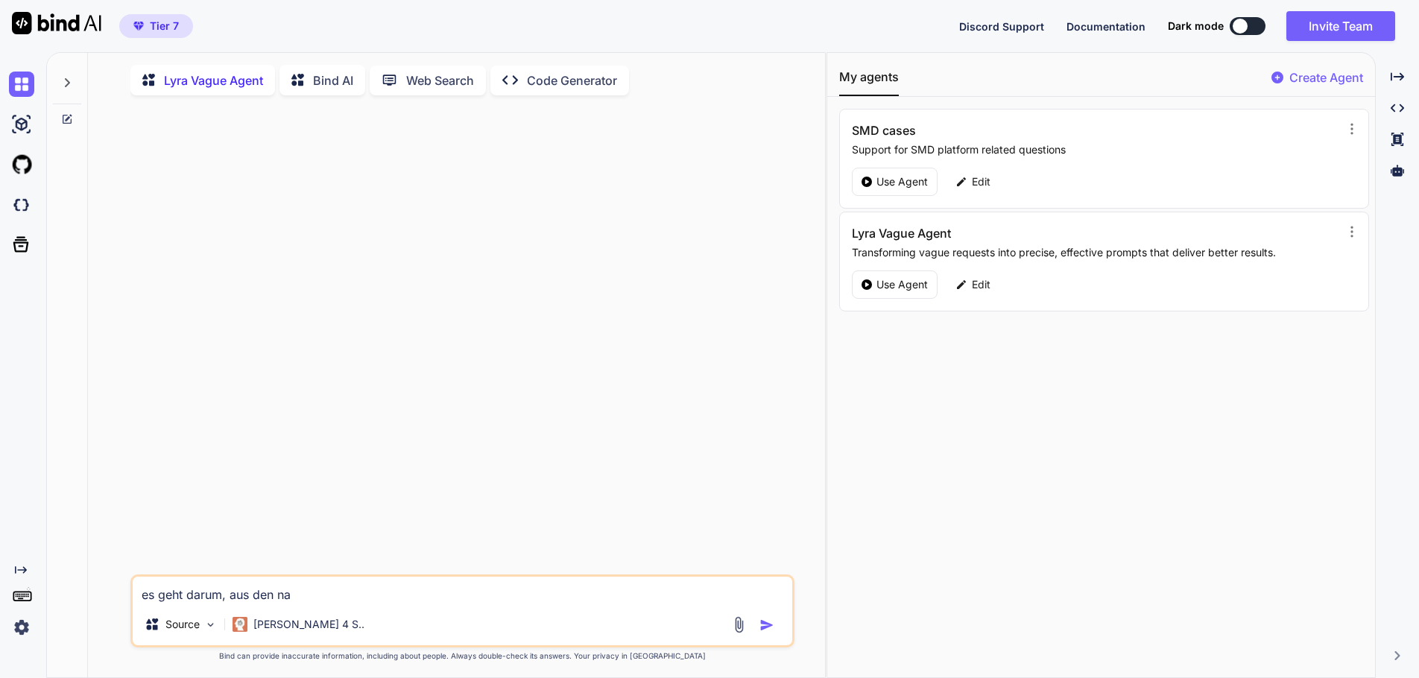
type textarea "es geht darum, aus den nac"
type textarea "x"
type textarea "es geht darum, aus den nach"
type textarea "x"
type textarea "es geht darum, aus den nachf"
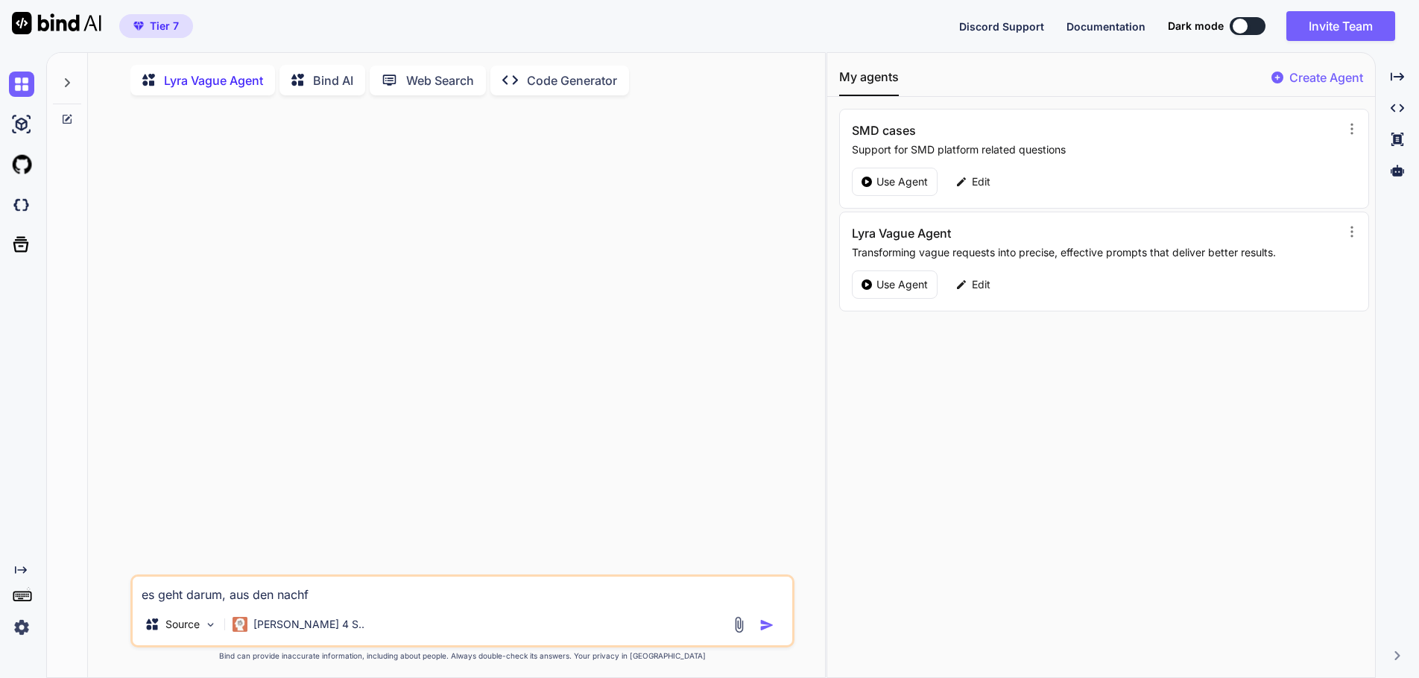
type textarea "x"
type textarea "es geht darum, aus den nachfo"
type textarea "x"
type textarea "es geht darum, aus den nachfol"
type textarea "x"
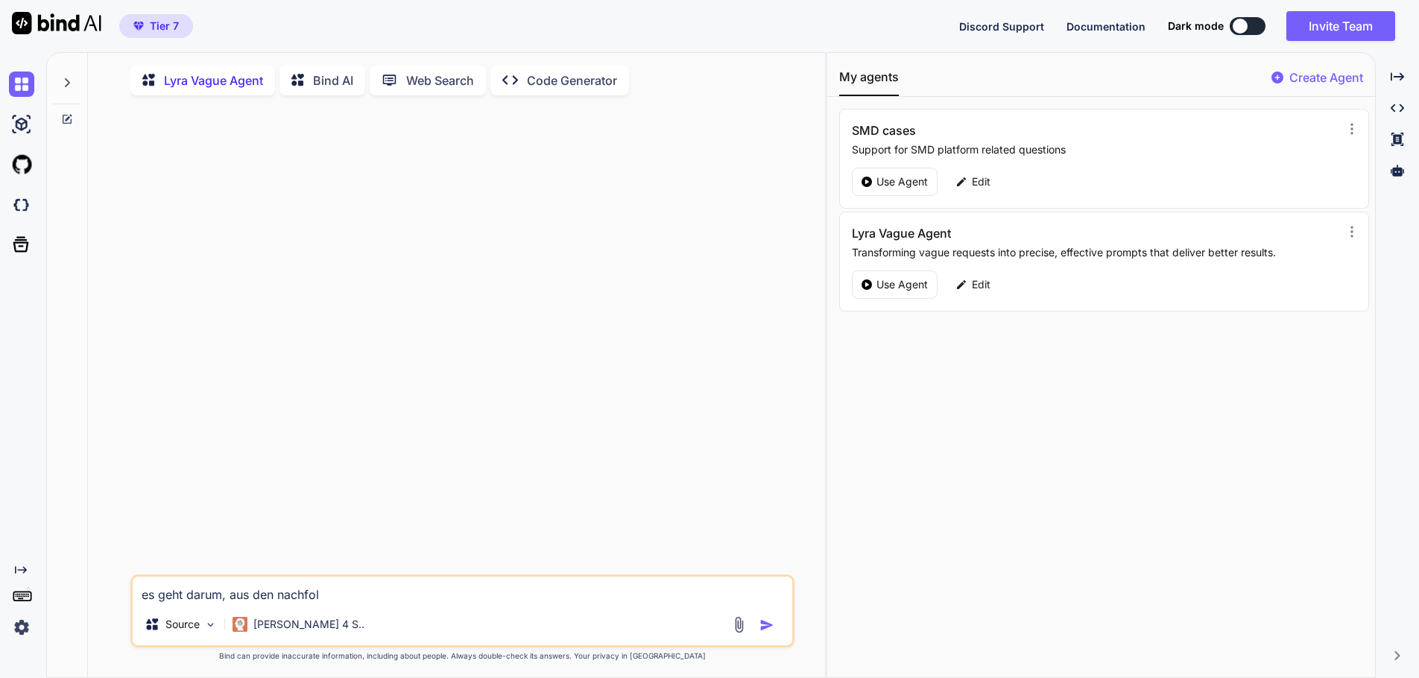
type textarea "es geht darum, aus den nachfolg"
type textarea "x"
type textarea "es geht darum, aus den nachfolge"
type textarea "x"
type textarea "es geht darum, aus den nachfolgen"
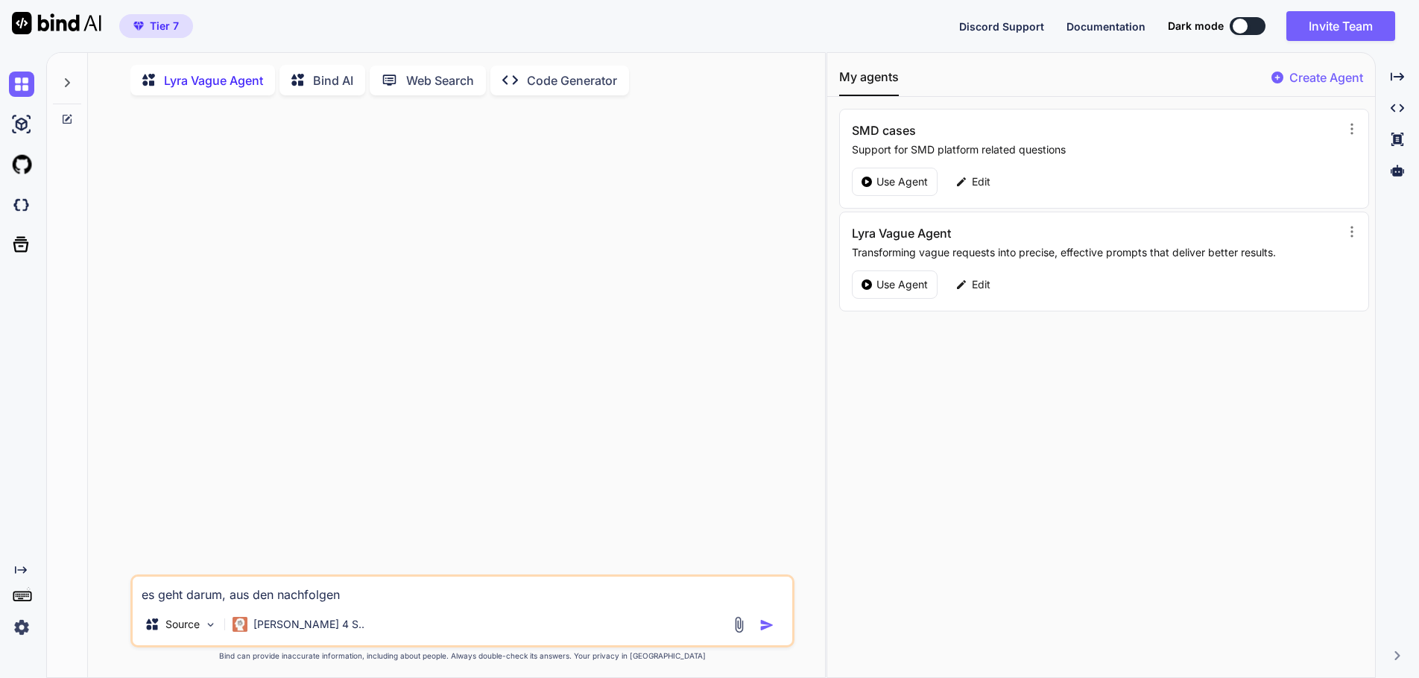
type textarea "x"
type textarea "es geht darum, aus den nachfolgend"
type textarea "x"
type textarea "es geht darum, aus den nachfolgende"
type textarea "x"
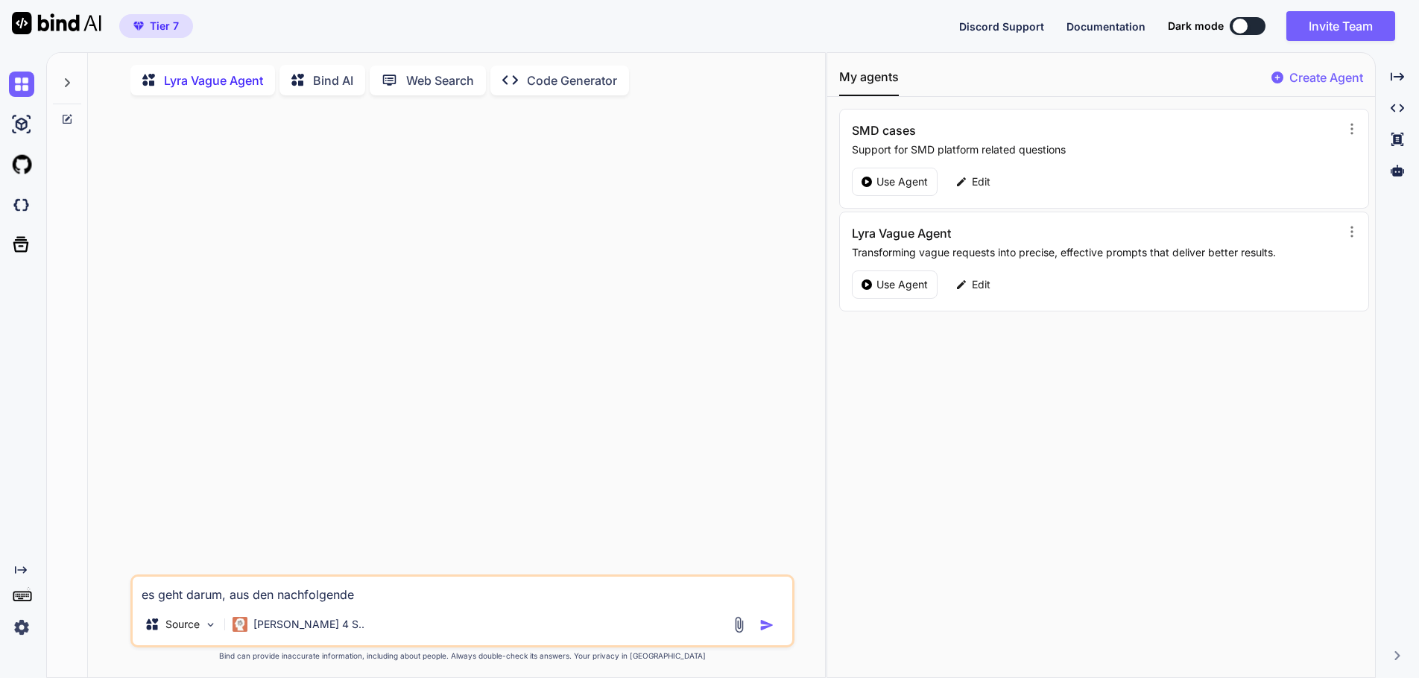
type textarea "es geht darum, aus den nachfolgenden"
type textarea "x"
type textarea "es geht darum, aus den nachfolgenden"
type textarea "x"
type textarea "es geht darum, aus den nachfolgenden t"
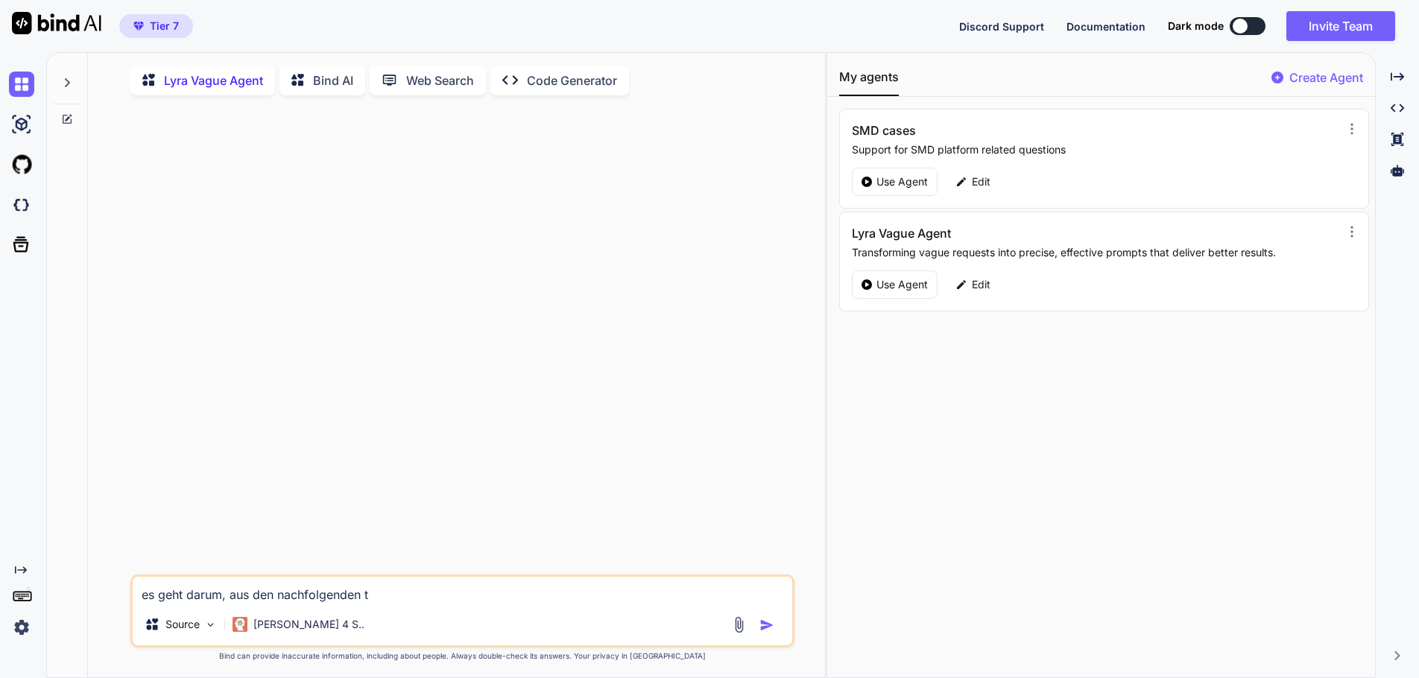
type textarea "x"
type textarea "es geht darum, aus den nachfolgenden te"
type textarea "x"
type textarea "es geht darum, aus den nachfolgenden tex"
type textarea "x"
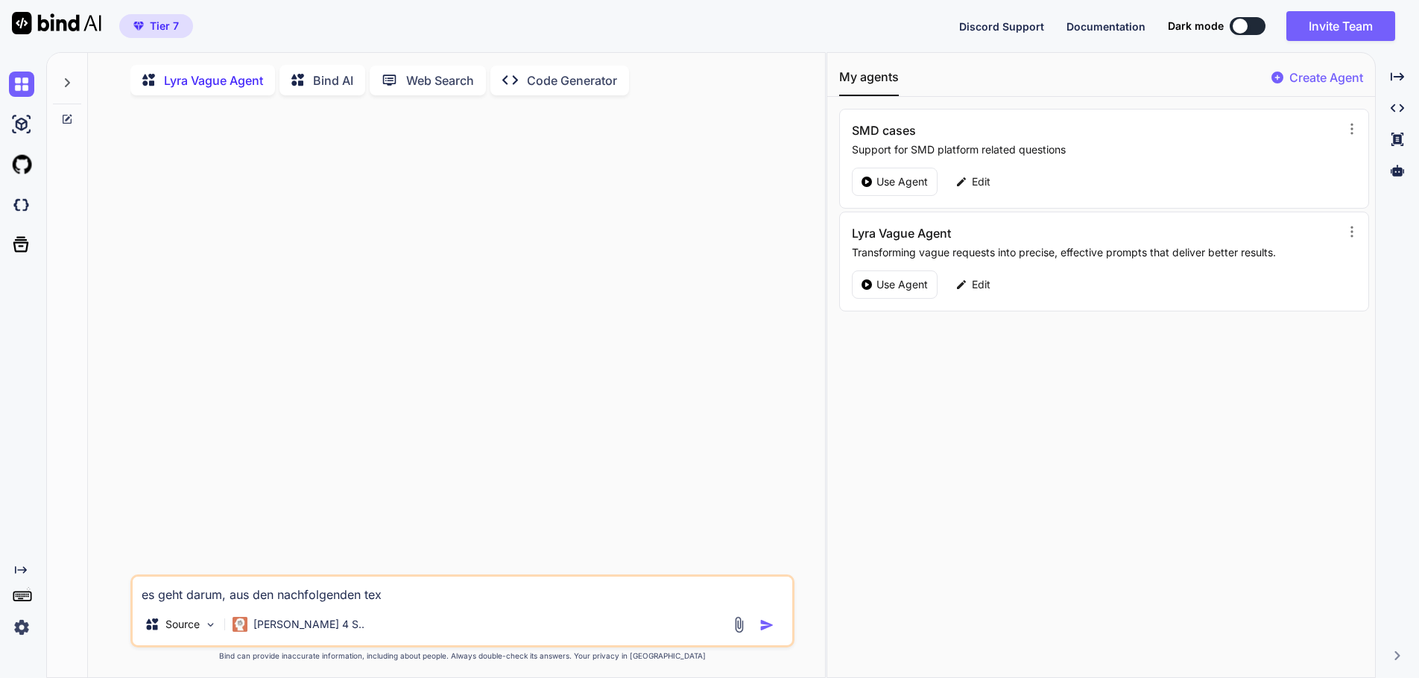
type textarea "es geht darum, aus den nachfolgenden text"
type textarea "x"
type textarea "es geht darum, aus den nachfolgenden text"
type textarea "x"
type textarea "es geht darum, aus den nachfolgenden text u"
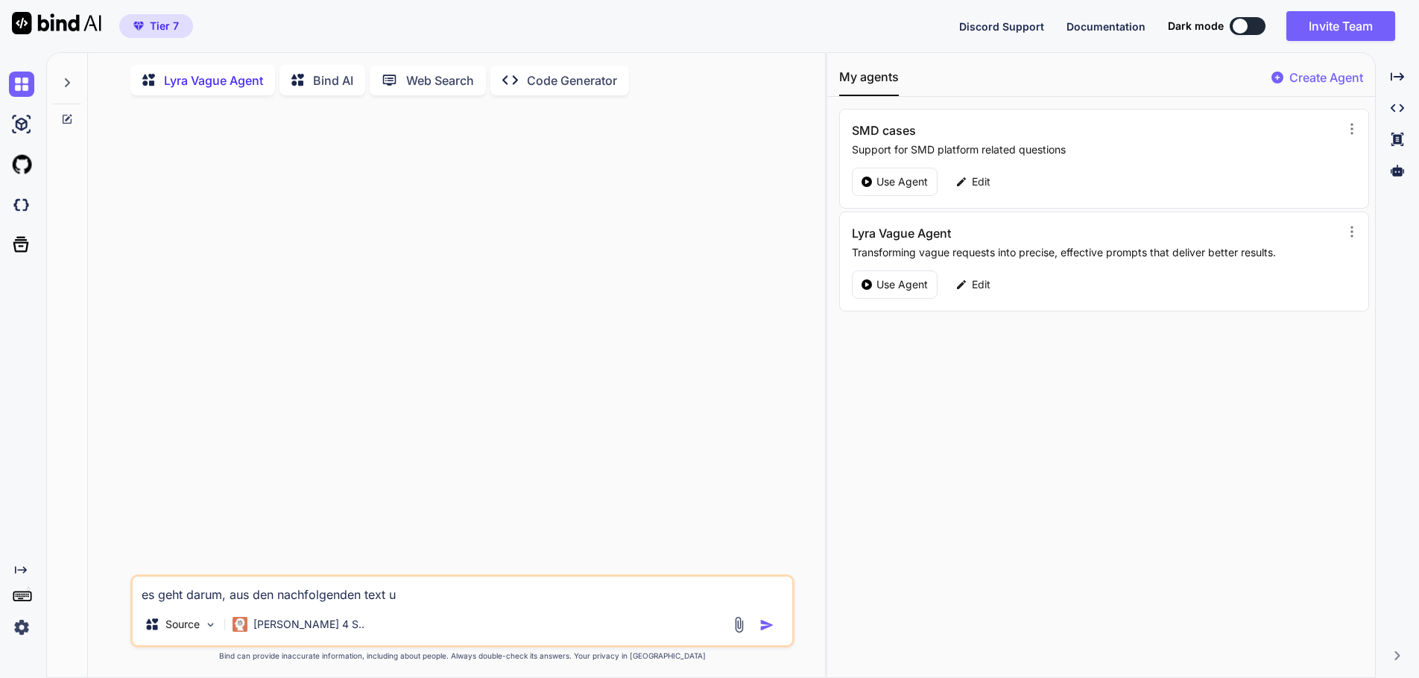
type textarea "x"
type textarea "es geht darum, aus den nachfolgenden text un"
type textarea "x"
type textarea "es geht darum, aus den nachfolgenden text und"
type textarea "x"
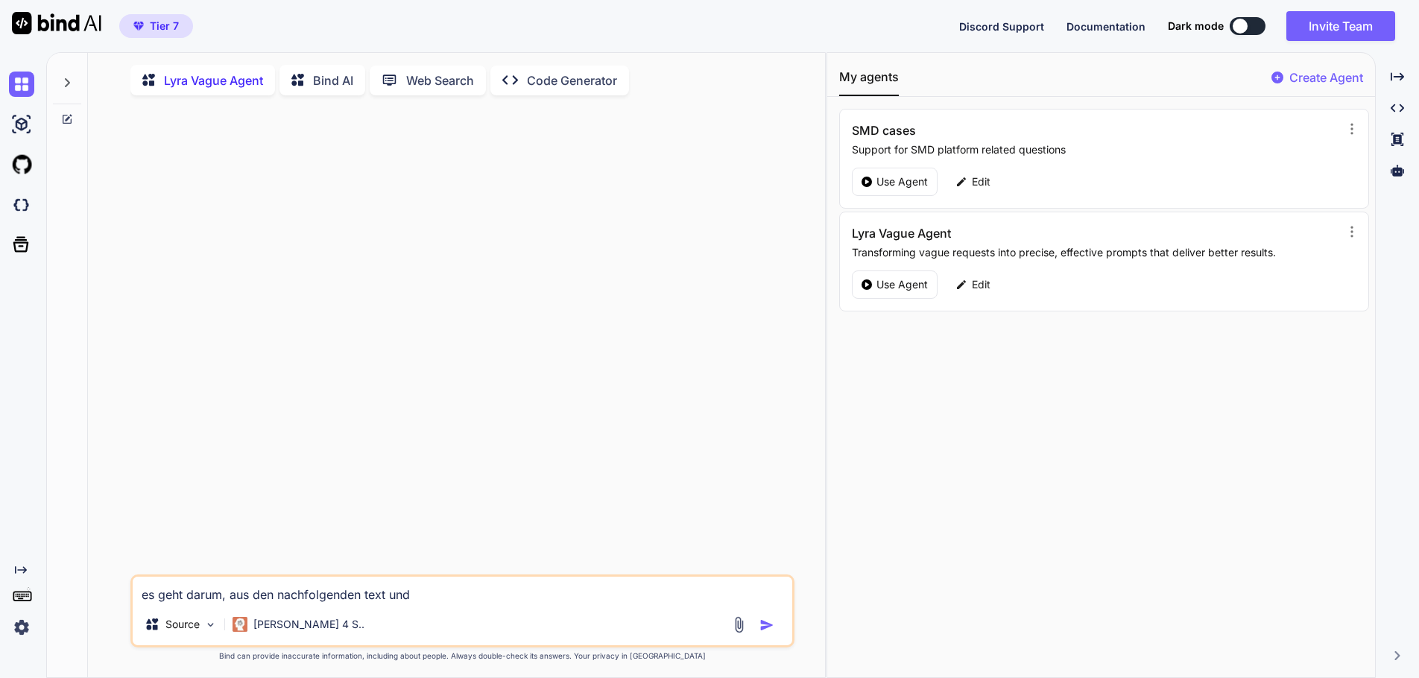
type textarea "es geht darum, aus den nachfolgenden text und"
type textarea "x"
type textarea "es geht darum, aus den nachfolgenden text und z"
type textarea "x"
type textarea "es geht darum, aus den nachfolgenden text und ze"
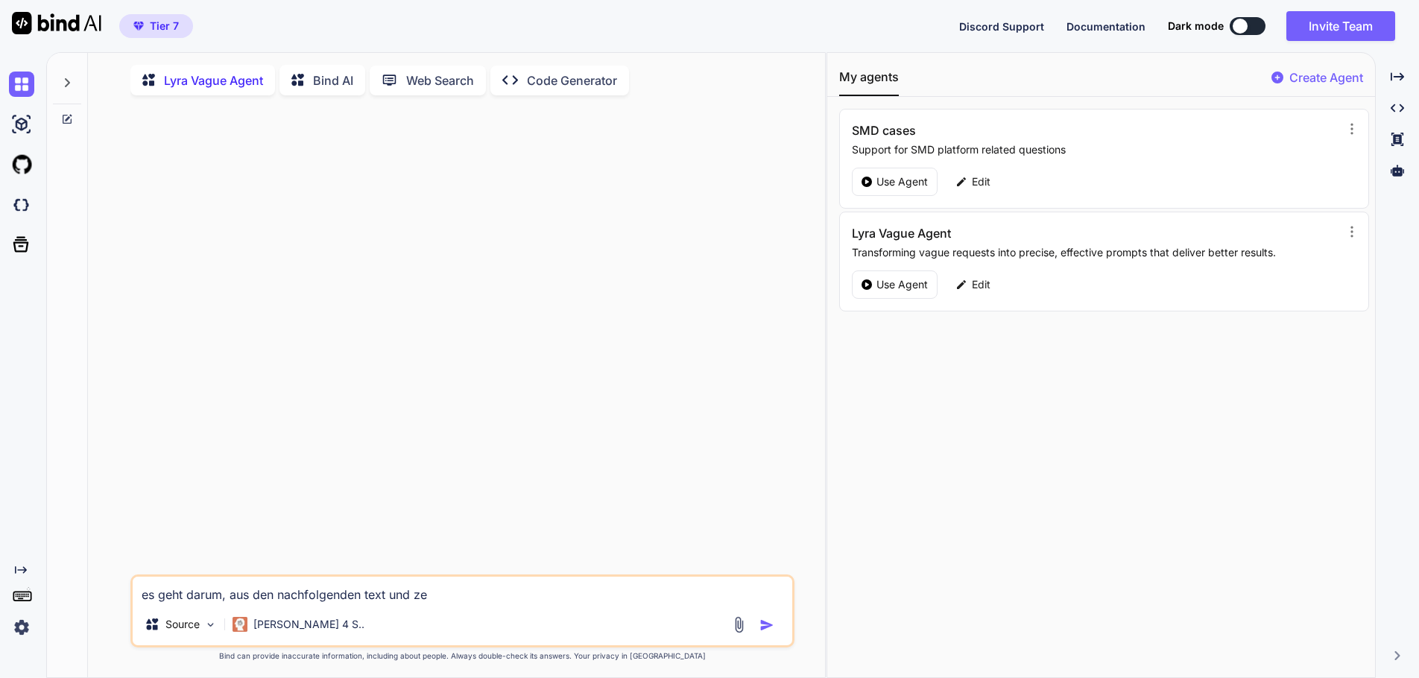
type textarea "x"
type textarea "es geht darum, aus den nachfolgenden text und zei"
type textarea "x"
type textarea "es geht darum, aus den nachfolgenden text und zeit"
type textarea "x"
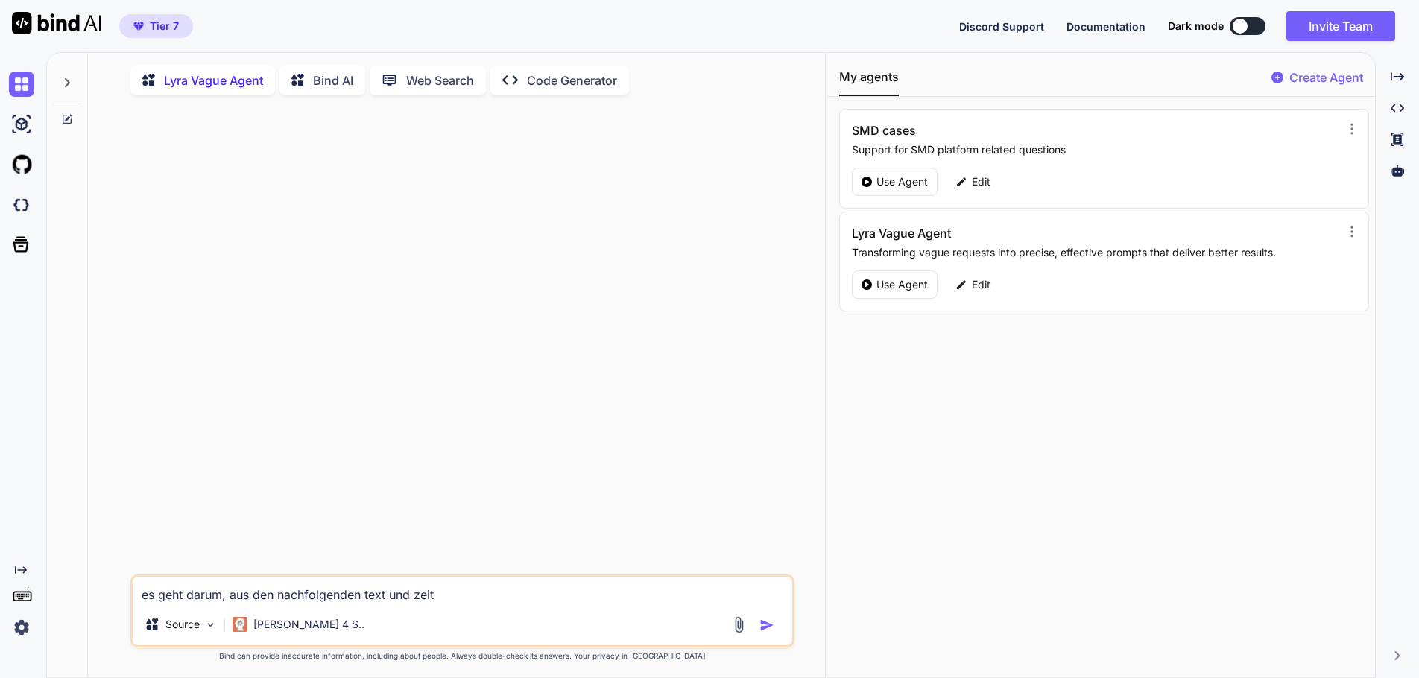
type textarea "es geht darum, aus den nachfolgenden text und zeitu"
type textarea "x"
type textarea "es geht darum, aus den nachfolgenden text und zeitun"
type textarea "x"
type textarea "es geht darum, aus den nachfolgenden text und zeitung"
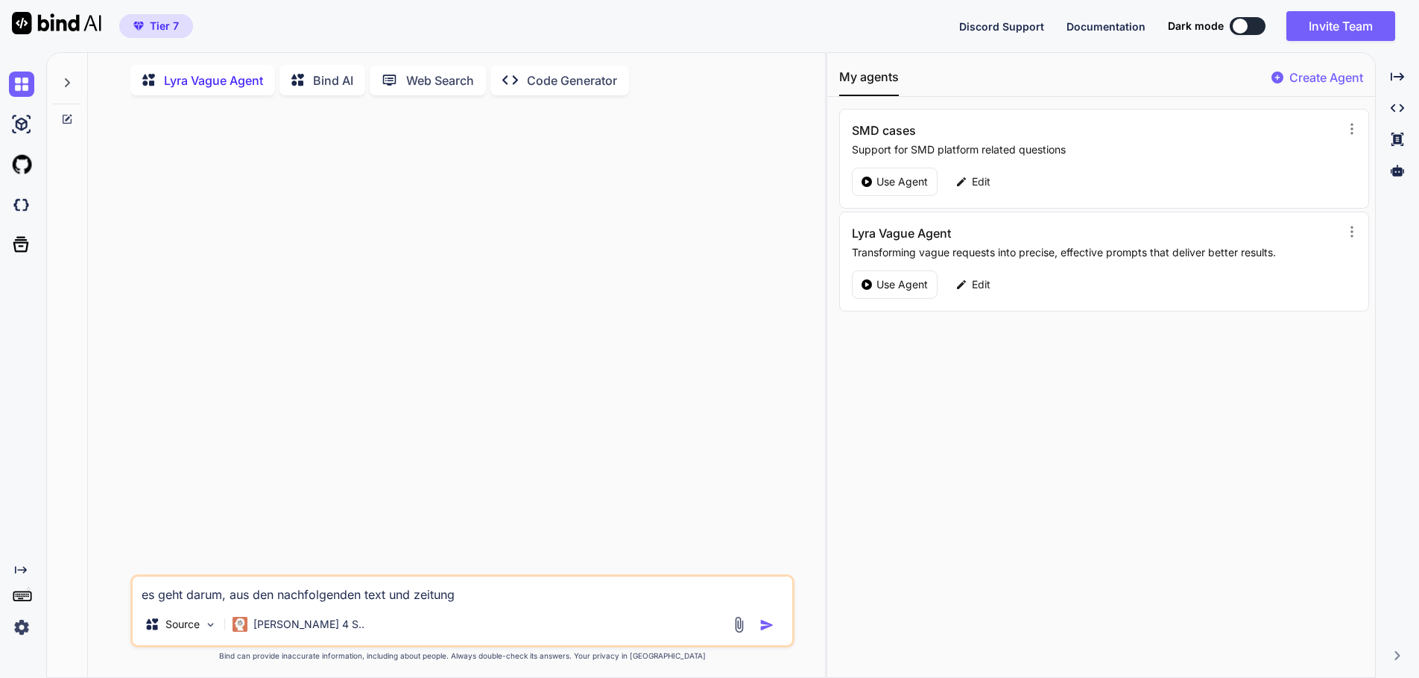
type textarea "x"
type textarea "es geht darum, aus den nachfolgenden text und zeitunge"
type textarea "x"
type textarea "es geht darum, aus den nachfolgenden text und zeitungen"
type textarea "x"
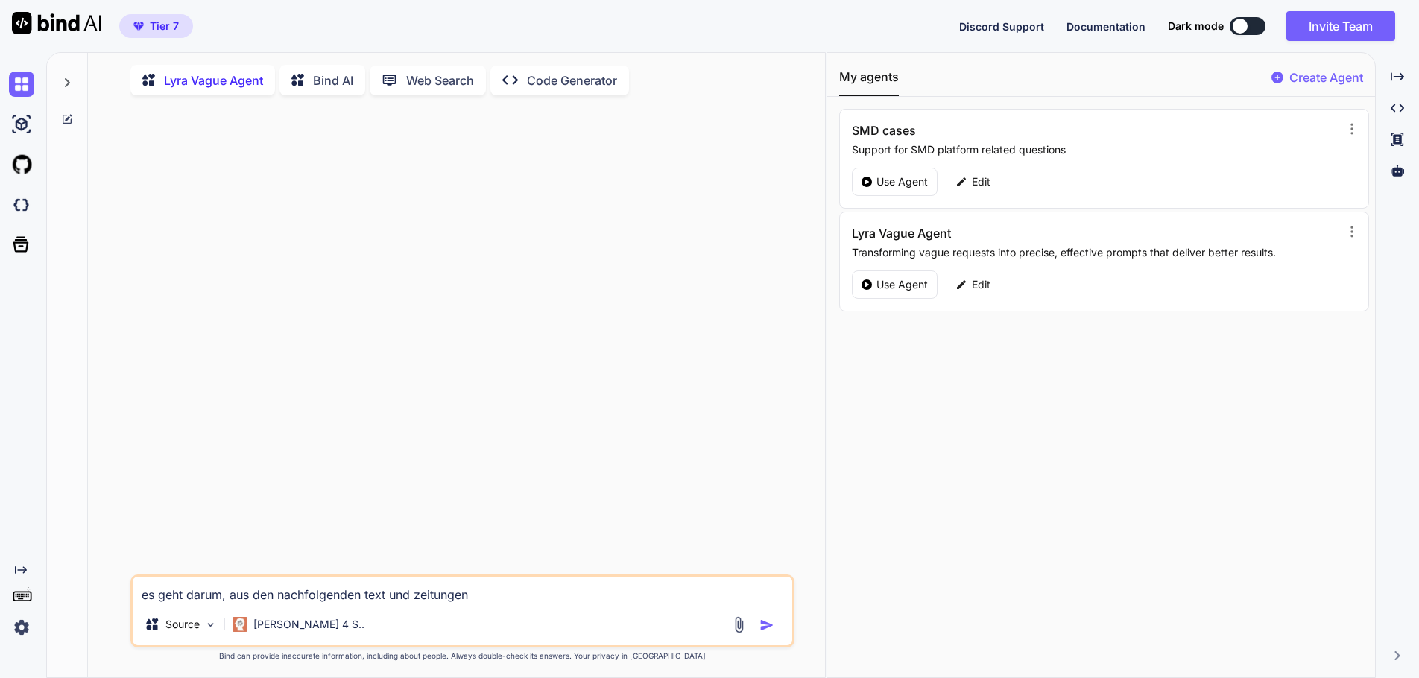
type textarea "es geht darum, aus den nachfolgenden text und zeitunge"
type textarea "x"
type textarea "es geht darum, aus den nachfolgenden text und zeitung"
type textarea "x"
type textarea "es geht darum, aus den nachfolgenden text und zeitun"
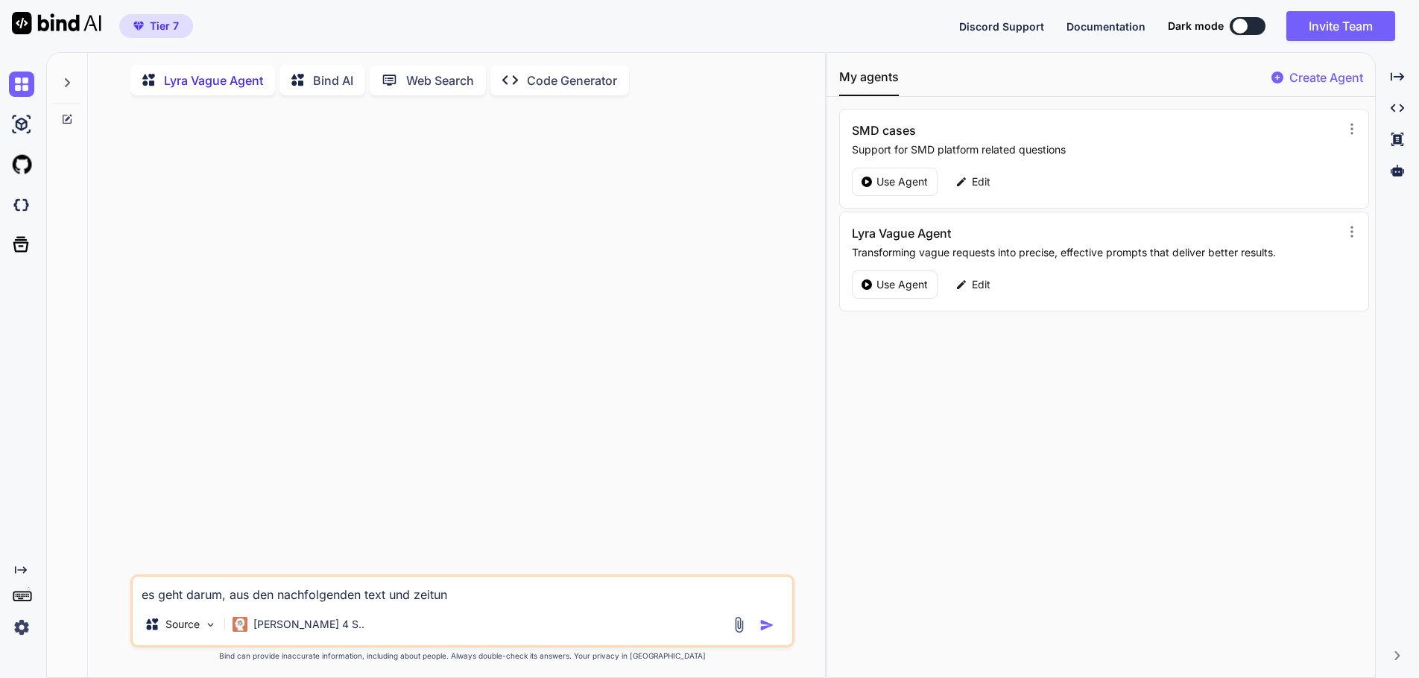
type textarea "x"
type textarea "es geht darum, aus den nachfolgenden text und zeitung"
type textarea "x"
type textarea "es geht darum, aus den nachfolgenden text und zeitungs"
type textarea "x"
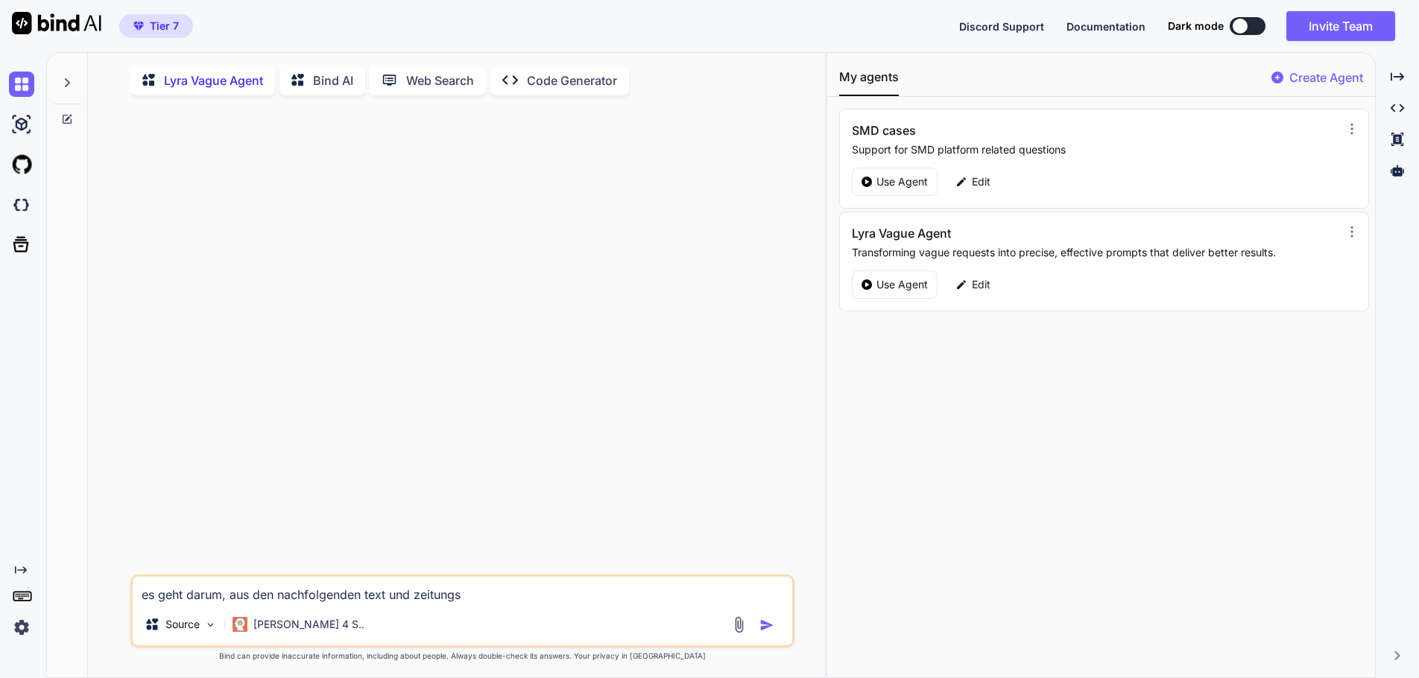
type textarea "es geht darum, aus den nachfolgenden text und zeitungsa"
type textarea "x"
type textarea "es geht darum, aus den nachfolgenden text und zeitungs"
type textarea "x"
type textarea "es geht darum, aus den nachfolgenden text und zeitung"
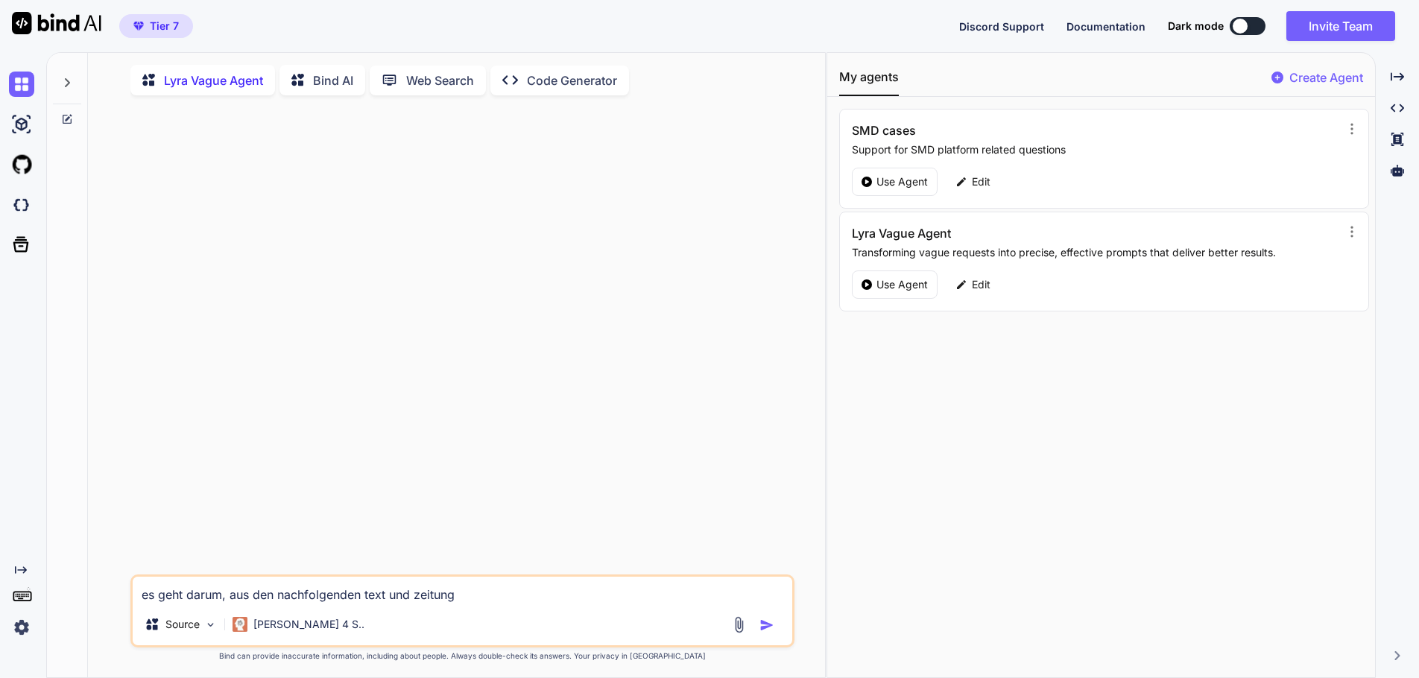
type textarea "x"
type textarea "es geht darum, aus den nachfolgenden text und zeitungs"
type textarea "x"
type textarea "es geht darum, aus den nachfolgenden text und zeitungsb"
type textarea "x"
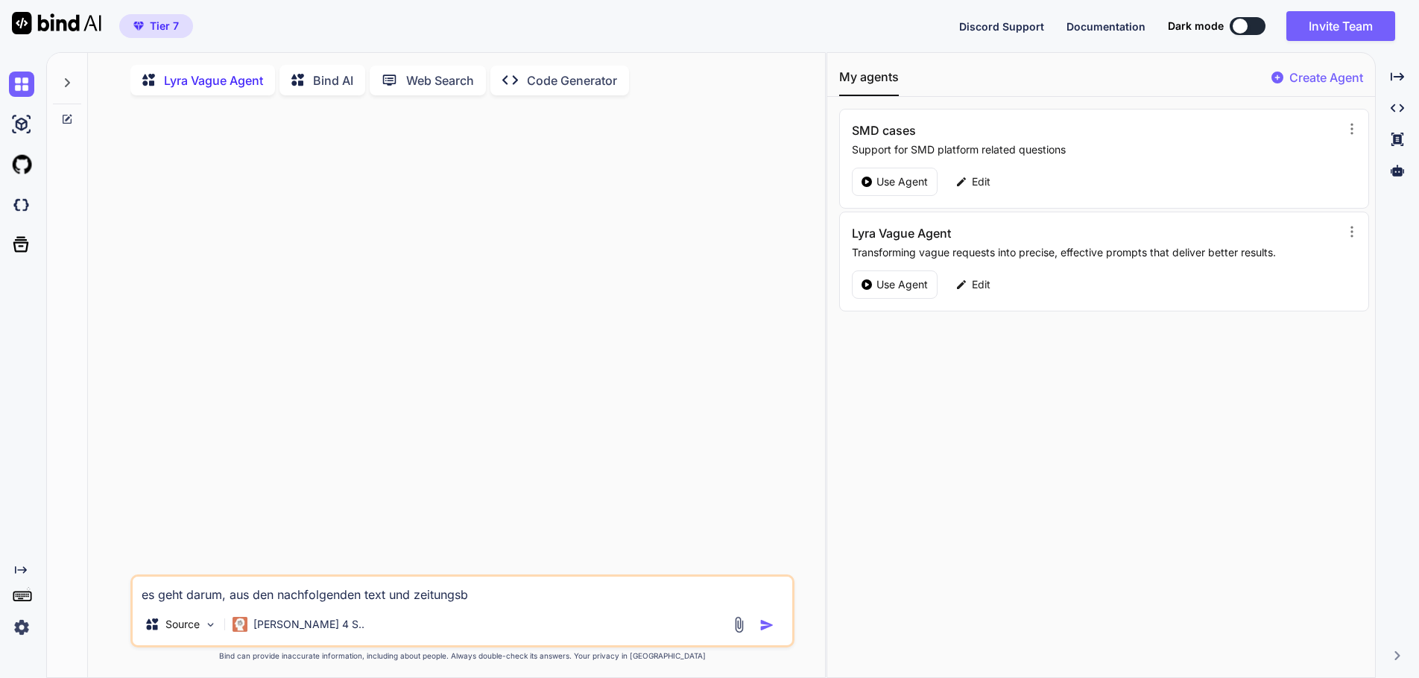
type textarea "es geht darum, aus den nachfolgenden text und zeitungsbe"
type textarea "x"
type textarea "es geht darum, aus den nachfolgenden text und zeitungsber"
type textarea "x"
type textarea "es geht darum, aus den nachfolgenden text und zeitungsberi"
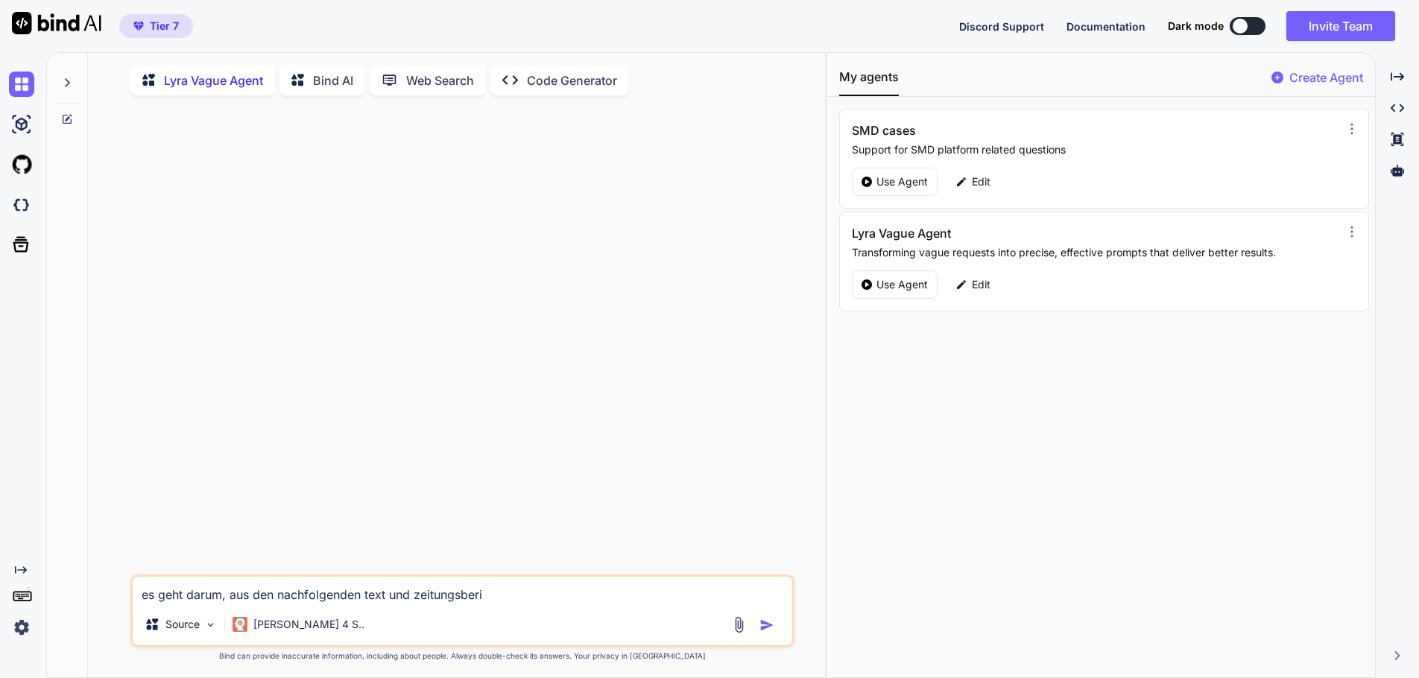
type textarea "x"
type textarea "es geht darum, aus den nachfolgenden text und zeitungsberic"
type textarea "x"
type textarea "es geht darum, aus den nachfolgenden text und zeitungsberich"
type textarea "x"
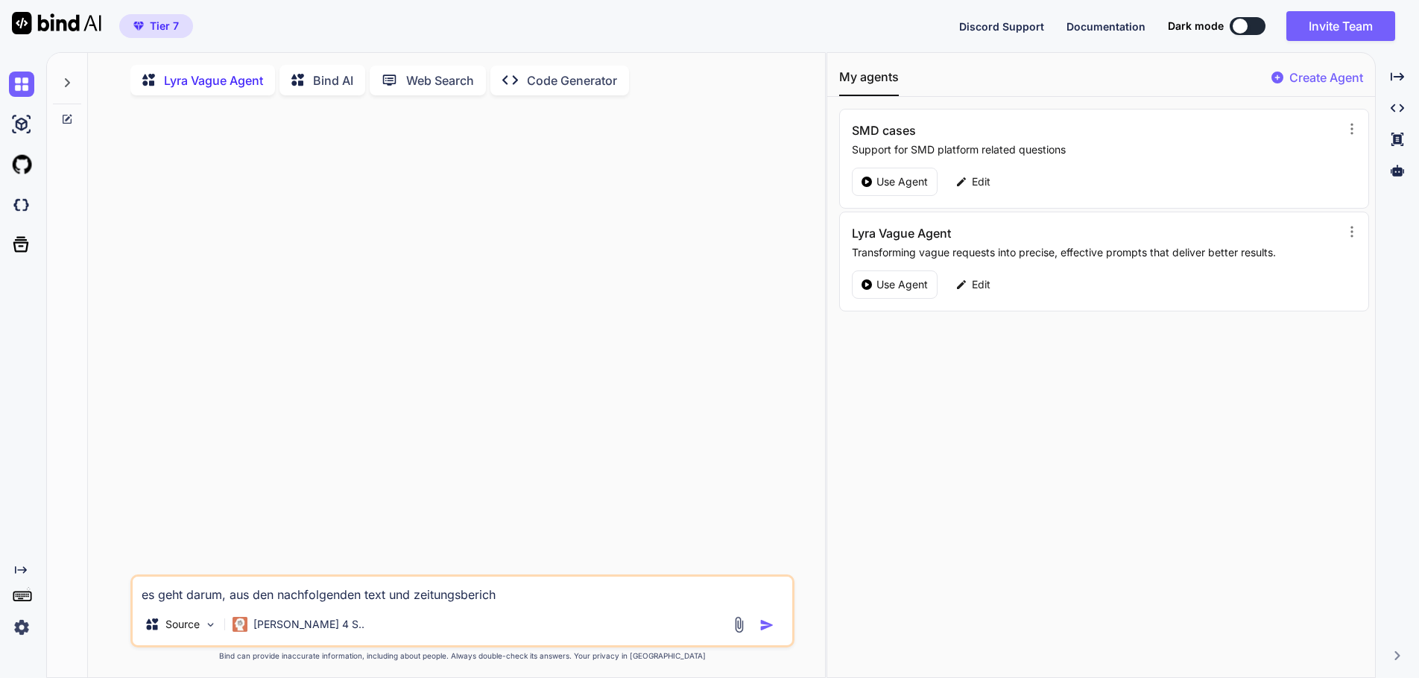
type textarea "es geht darum, aus den nachfolgenden text und zeitungsbericht"
type textarea "x"
type textarea "es geht darum, aus den nachfolgenden text und zeitungsberichte"
type textarea "x"
type textarea "es geht darum, aus den nachfolgenden text und zeitungsberichten"
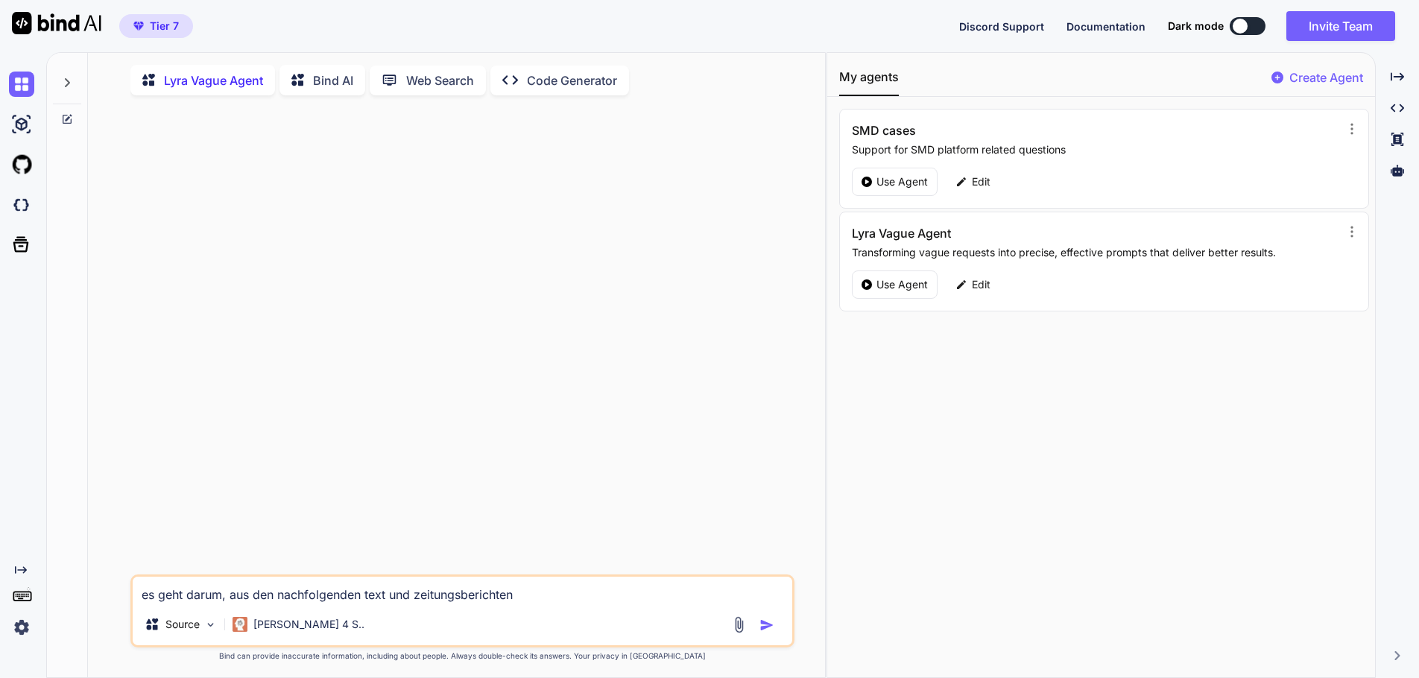
type textarea "x"
type textarea "es geht darum, aus den nachfolgenden text und zeitungsberichten"
type textarea "x"
type textarea "es geht darum, aus den nachfolgenden text und zeitungsberichten ("
type textarea "x"
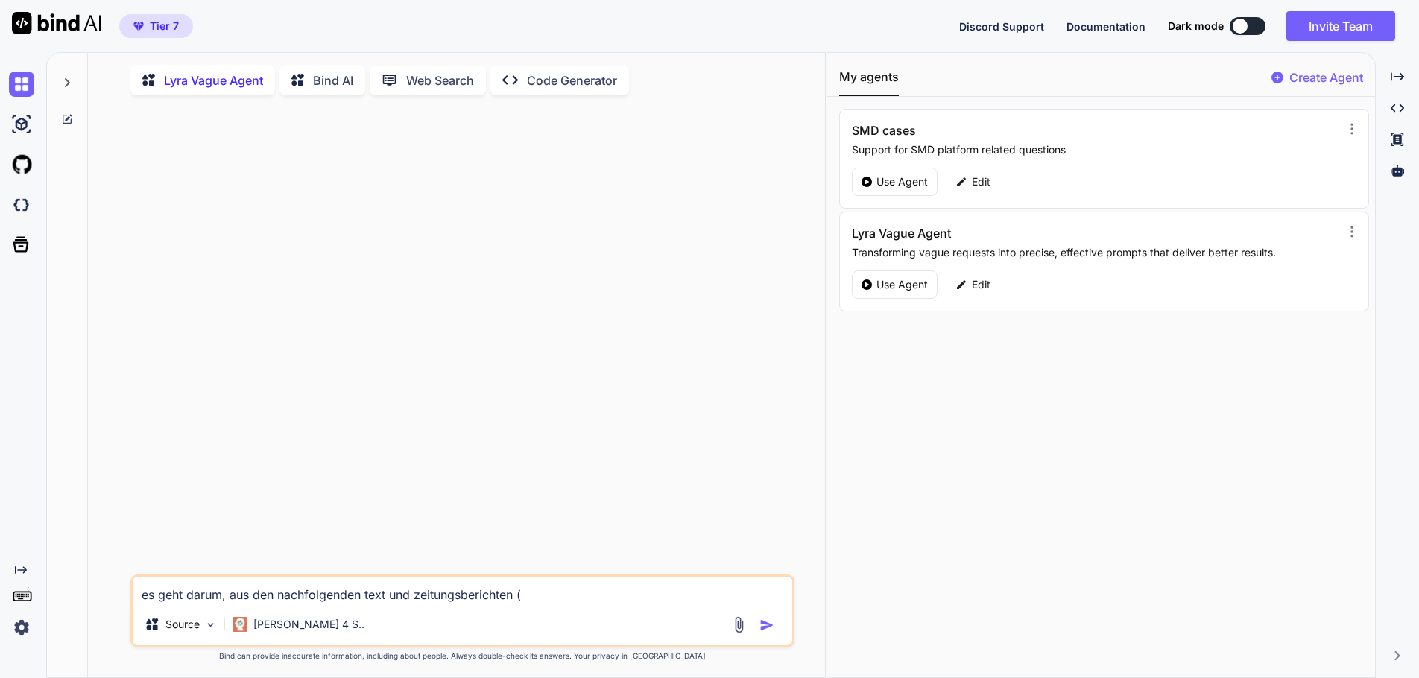
type textarea "es geht darum, aus den nachfolgenden text und zeitungsberichten (d"
type textarea "x"
type textarea "es geht darum, aus den nachfolgenden text und zeitungsberichten (di"
type textarea "x"
type textarea "es geht darum, aus den nachfolgenden text und zeitungsberichten (die"
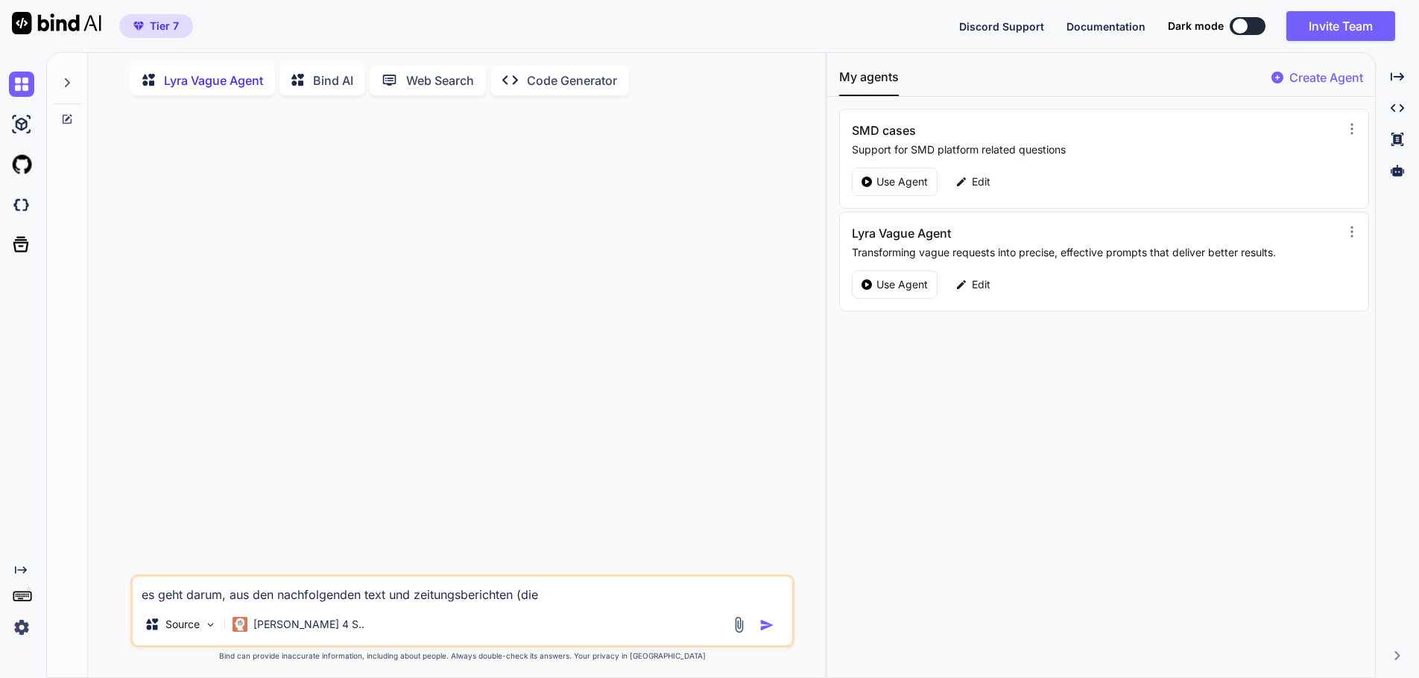
type textarea "x"
type textarea "es geht darum, aus den nachfolgenden text und zeitungsberichten (die"
type textarea "x"
type textarea "es geht darum, aus den nachfolgenden text und zeitungsberichten (die U"
type textarea "x"
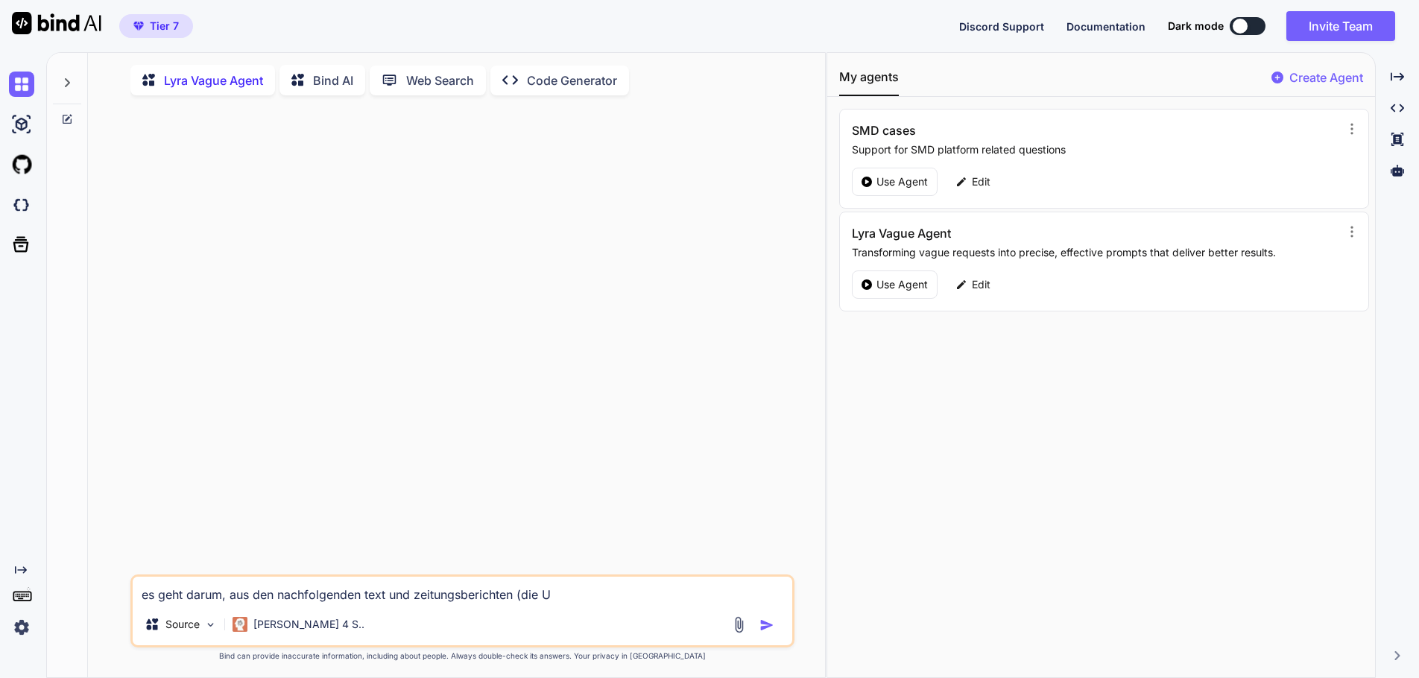
type textarea "es geht darum, aus den nachfolgenden text und zeitungsberichten (die UR"
type textarea "x"
type textarea "es geht darum, aus den nachfolgenden text und zeitungsberichten (die URL"
type textarea "x"
type textarea "es geht darum, aus den nachfolgenden text und zeitungsberichten (die URL"
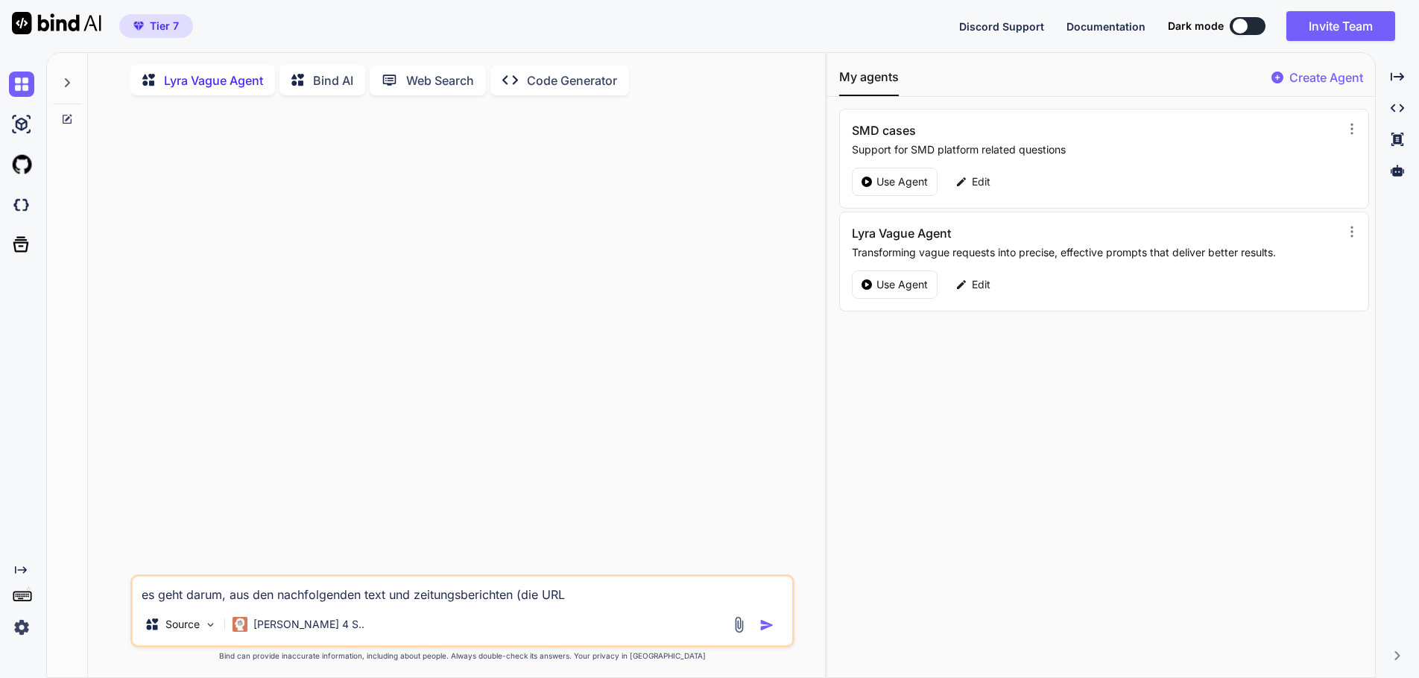
type textarea "x"
type textarea "es geht darum, aus den nachfolgenden text und zeitungsberichten (die URL m"
type textarea "x"
type textarea "es geht darum, aus den nachfolgenden text und zeitungsberichten (die URL mu"
type textarea "x"
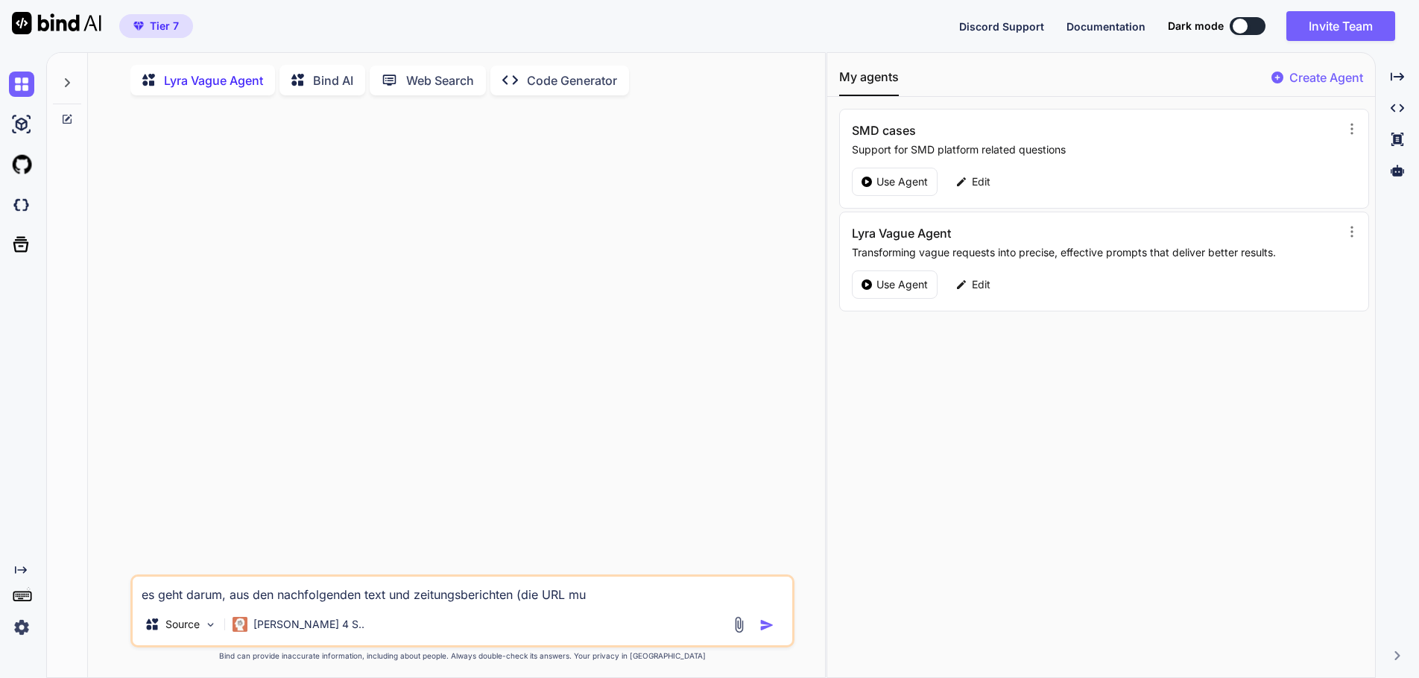
type textarea "es geht darum, aus den nachfolgenden text und zeitungsberichten (die URL mus"
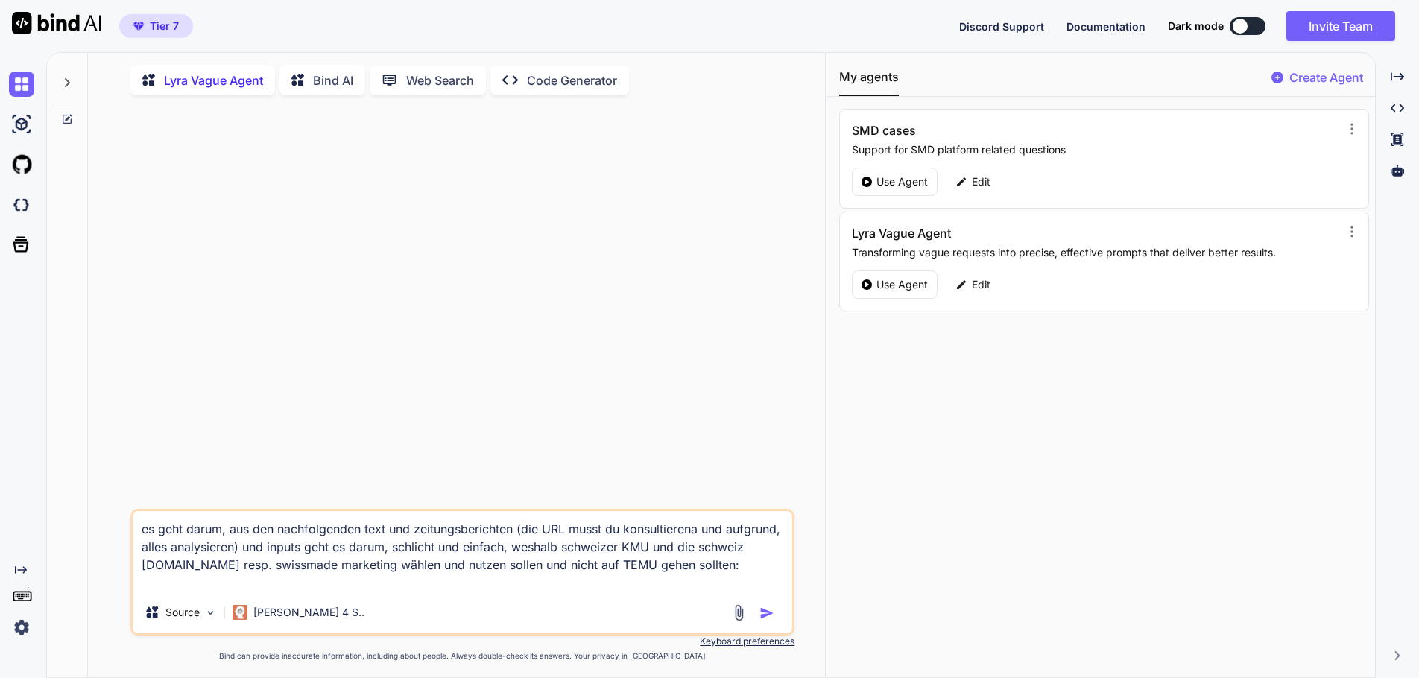
scroll to position [7, 0]
paste textarea "https://www.20min.ch/story/schweizer-haendler-duerfen-jetzt-ihre-produkte-auf-t…"
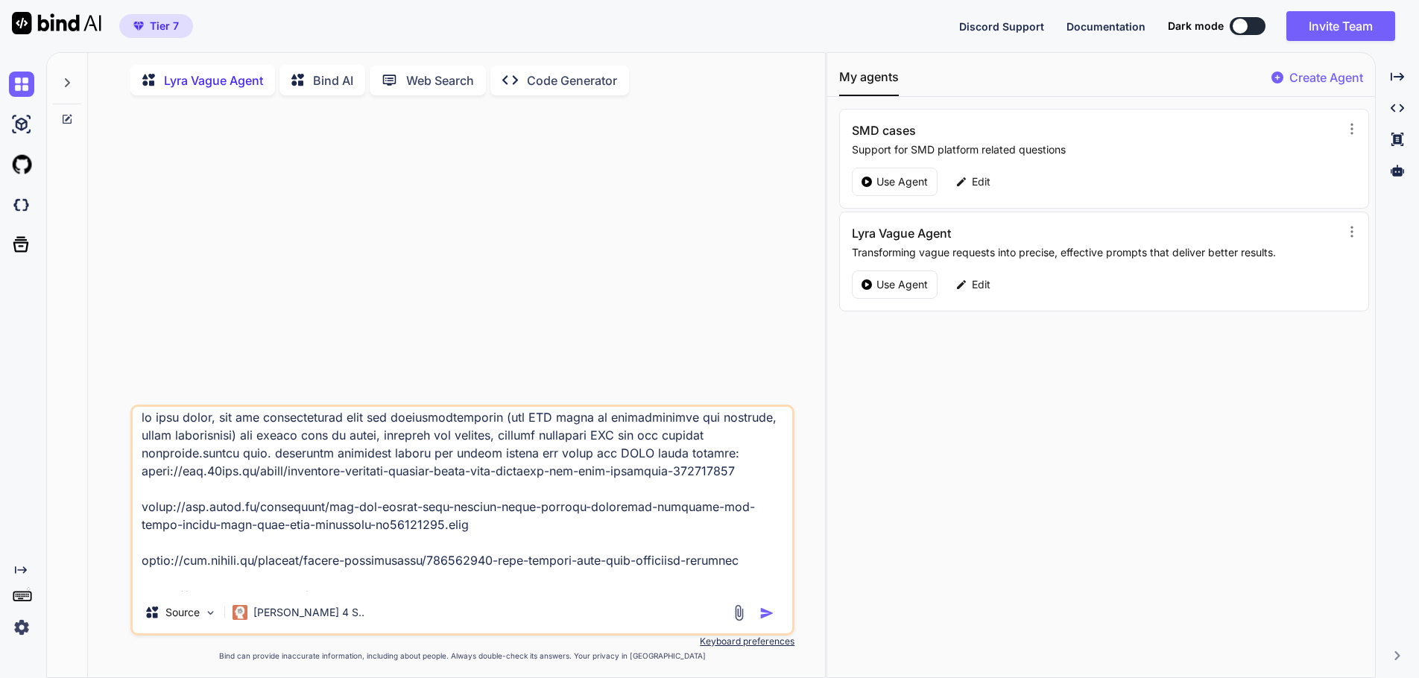
scroll to position [11303, 0]
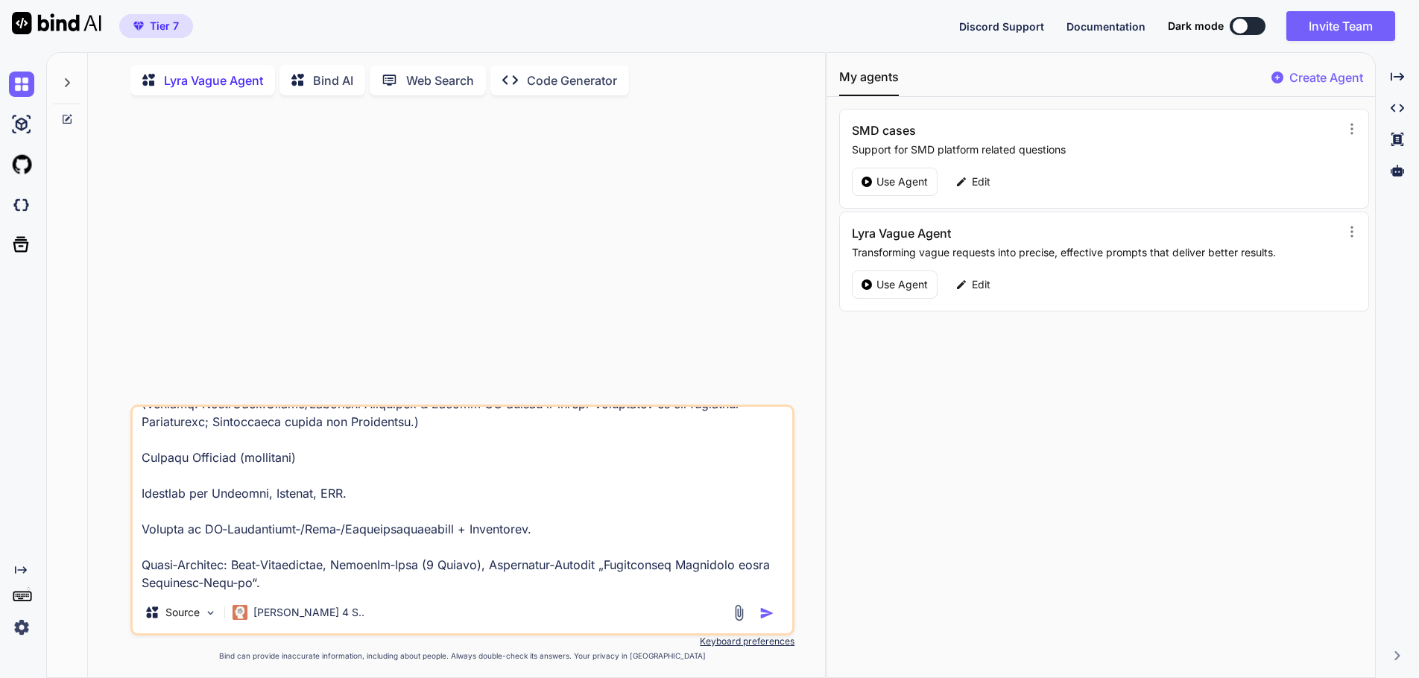
click at [762, 619] on img "button" at bounding box center [766, 613] width 15 height 15
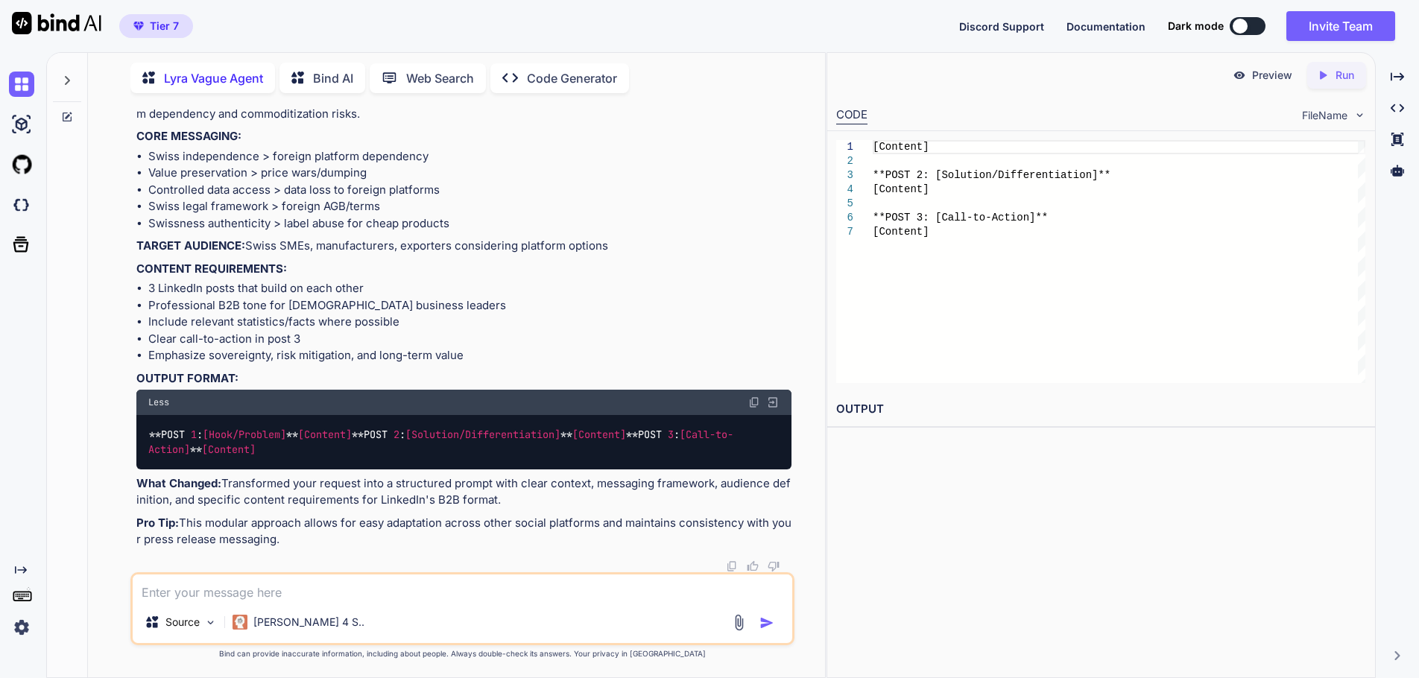
scroll to position [3965, 0]
click at [315, 601] on div "Source Claude 4 S.." at bounding box center [462, 608] width 665 height 73
click at [215, 589] on textarea at bounding box center [463, 587] width 660 height 27
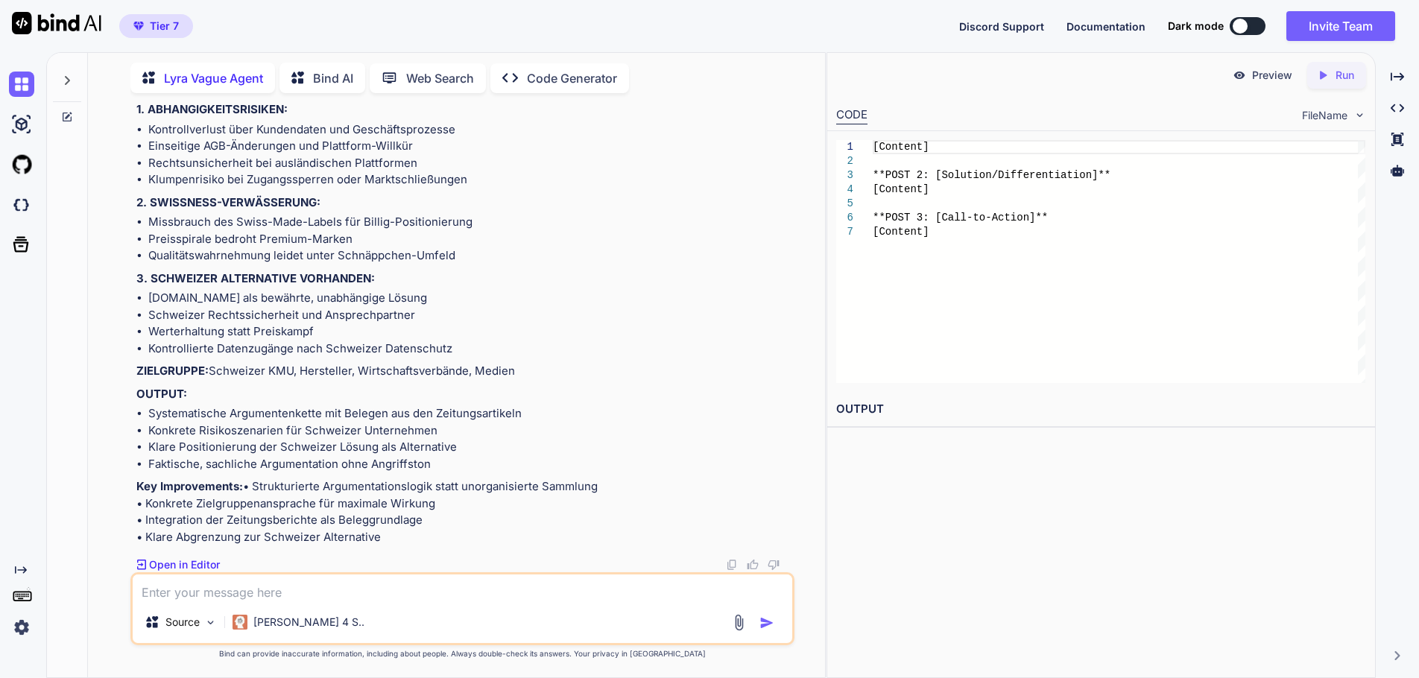
scroll to position [4925, 0]
click at [296, 583] on textarea at bounding box center [463, 587] width 660 height 27
drag, startPoint x: 417, startPoint y: 536, endPoint x: 297, endPoint y: 393, distance: 187.7
click at [297, 393] on div "Hello! I'm SMD Lyra, your AI prompt optimizer. I transform vague requests into …" at bounding box center [464, 149] width 656 height 793
click at [735, 566] on img at bounding box center [732, 565] width 12 height 12
